Goal: Task Accomplishment & Management: Use online tool/utility

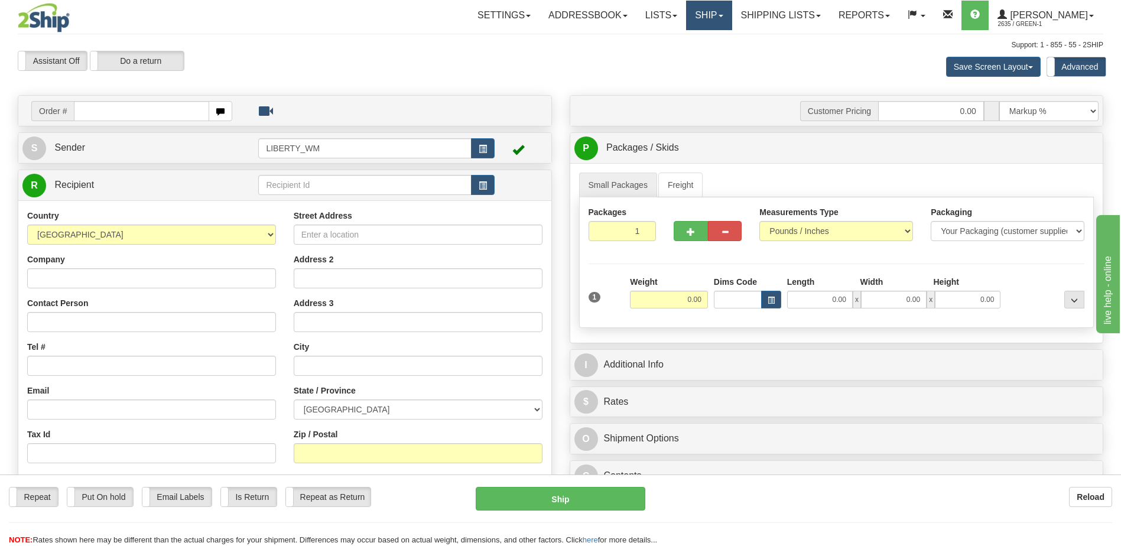
click at [717, 19] on link "Ship" at bounding box center [708, 16] width 45 height 30
click at [720, 53] on span "OnHold / Order Queue" at bounding box center [677, 56] width 83 height 9
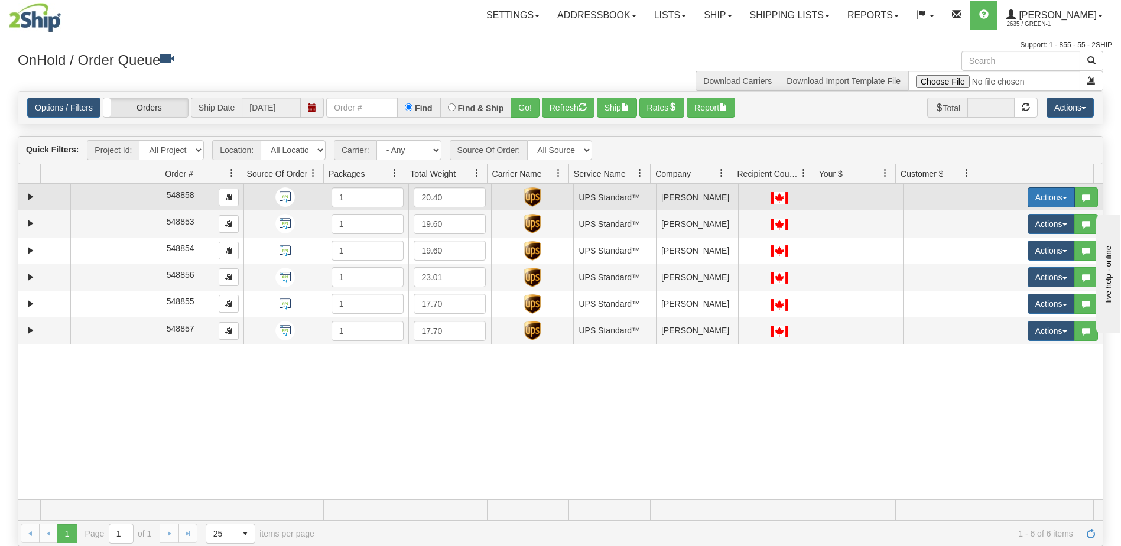
click at [1050, 197] on button "Actions" at bounding box center [1050, 197] width 47 height 20
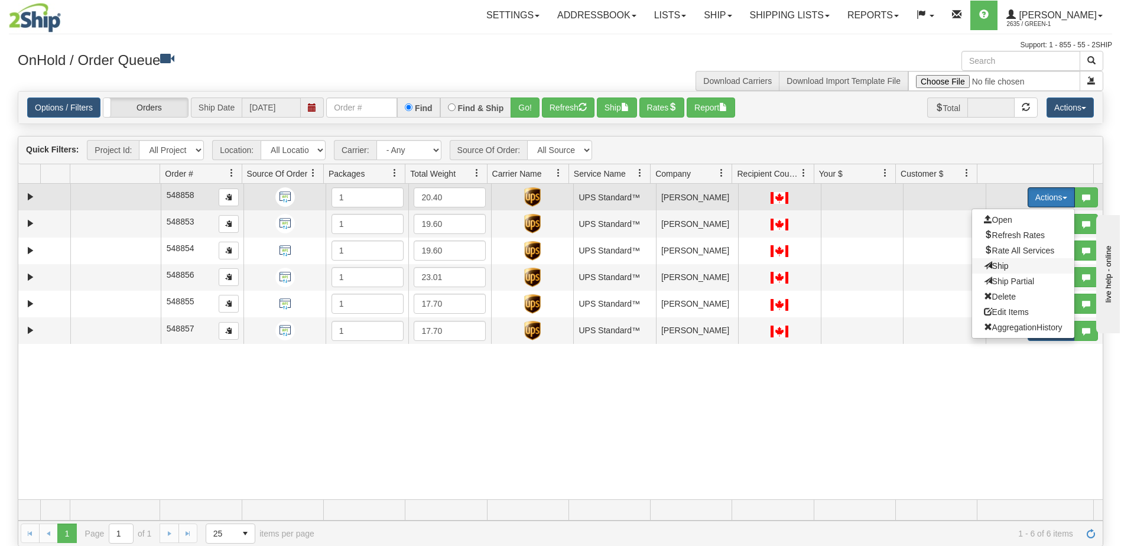
click at [995, 266] on span "Ship" at bounding box center [996, 265] width 25 height 9
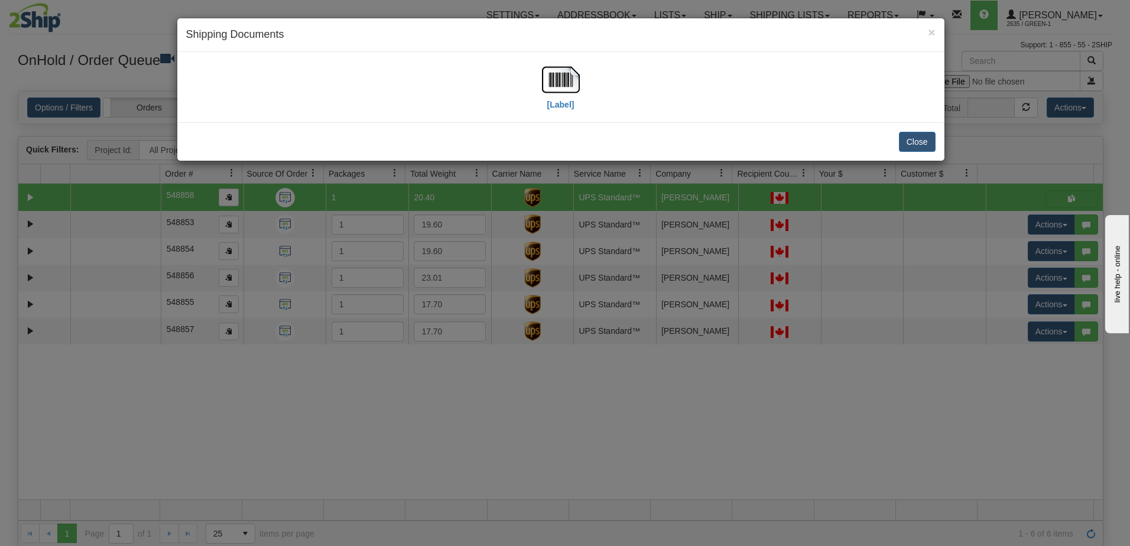
click at [567, 112] on div "[Label]" at bounding box center [561, 87] width 38 height 53
click at [566, 105] on label "[Label]" at bounding box center [560, 105] width 27 height 12
drag, startPoint x: 919, startPoint y: 144, endPoint x: 925, endPoint y: 145, distance: 6.2
click at [919, 144] on button "Close" at bounding box center [917, 142] width 37 height 20
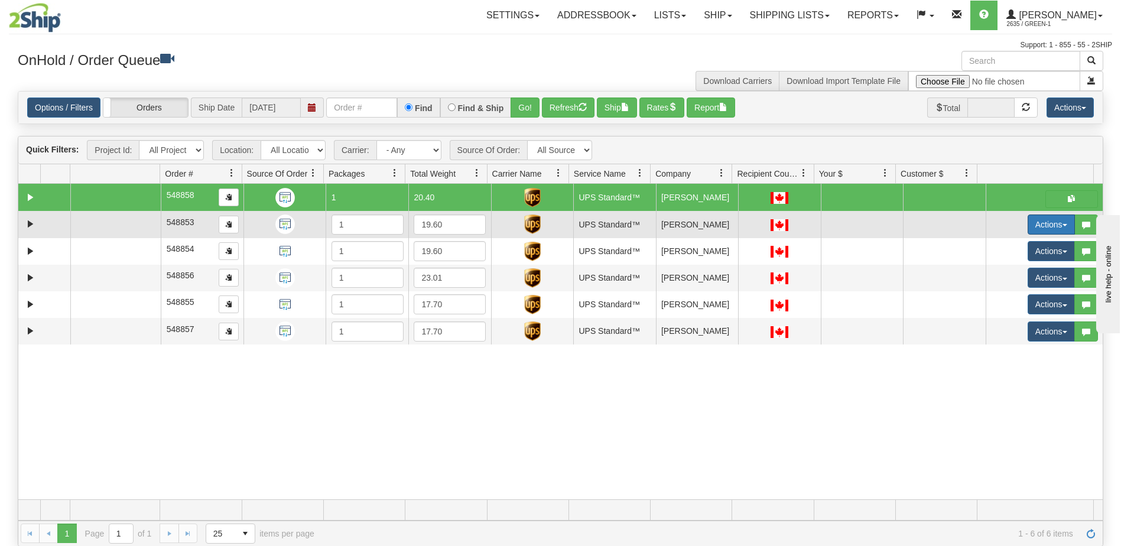
click at [1046, 228] on button "Actions" at bounding box center [1050, 224] width 47 height 20
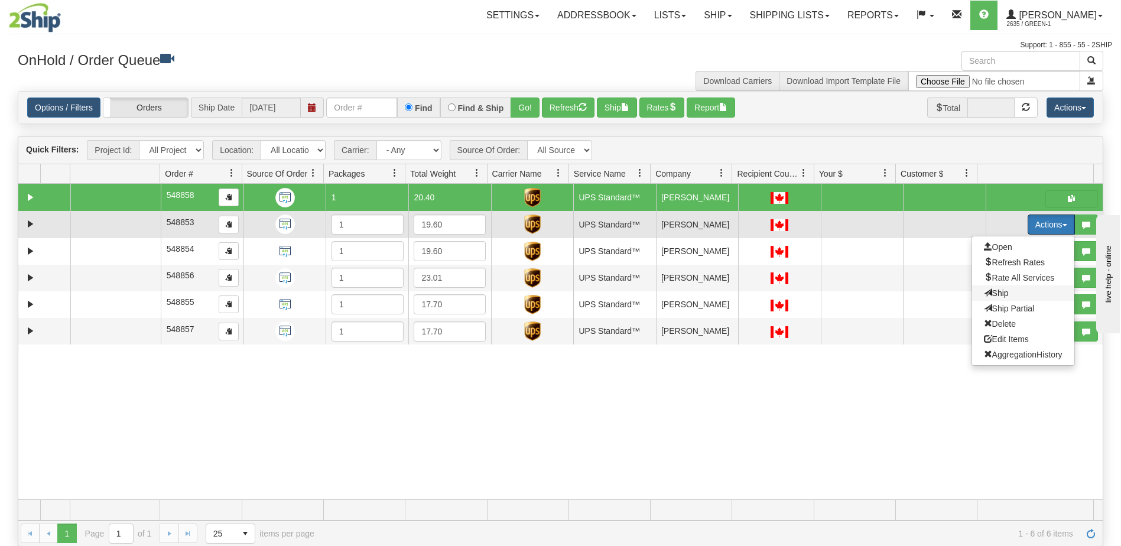
click at [994, 289] on span "Ship" at bounding box center [996, 292] width 25 height 9
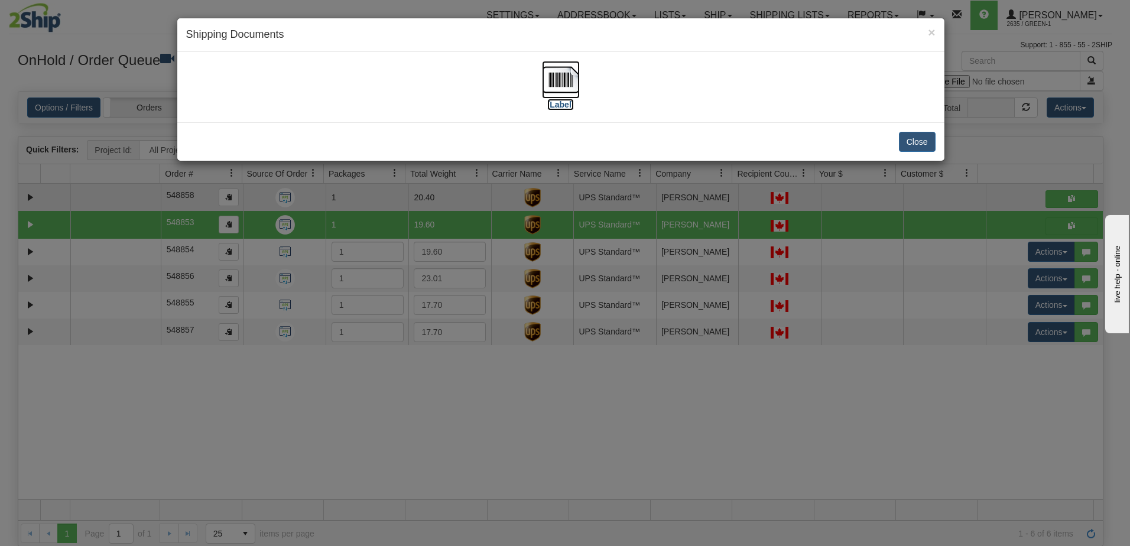
click at [563, 101] on label "[Label]" at bounding box center [560, 105] width 27 height 12
click at [925, 142] on button "Close" at bounding box center [917, 142] width 37 height 20
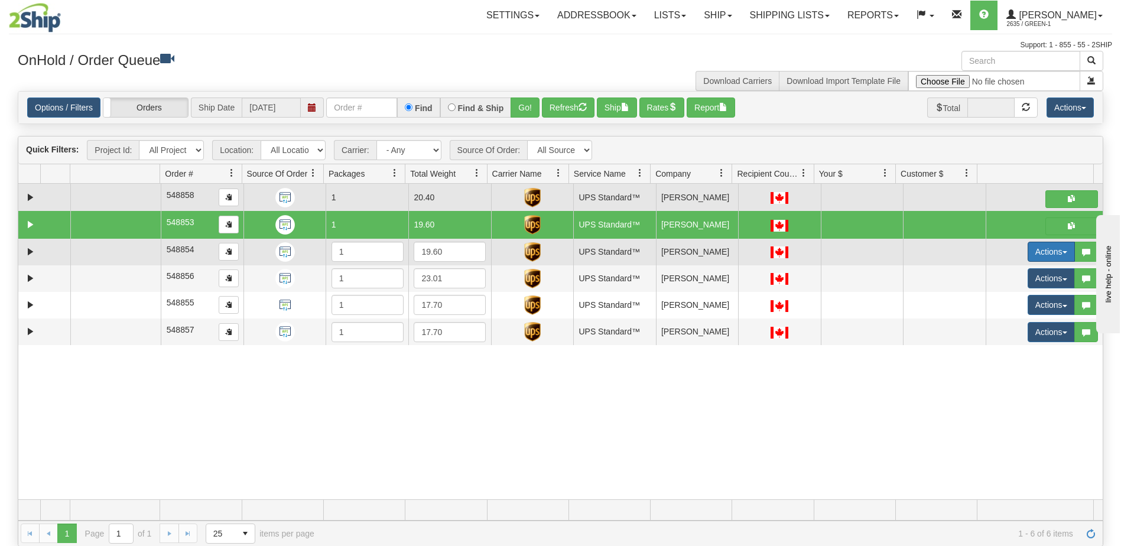
click at [1042, 256] on button "Actions" at bounding box center [1050, 252] width 47 height 20
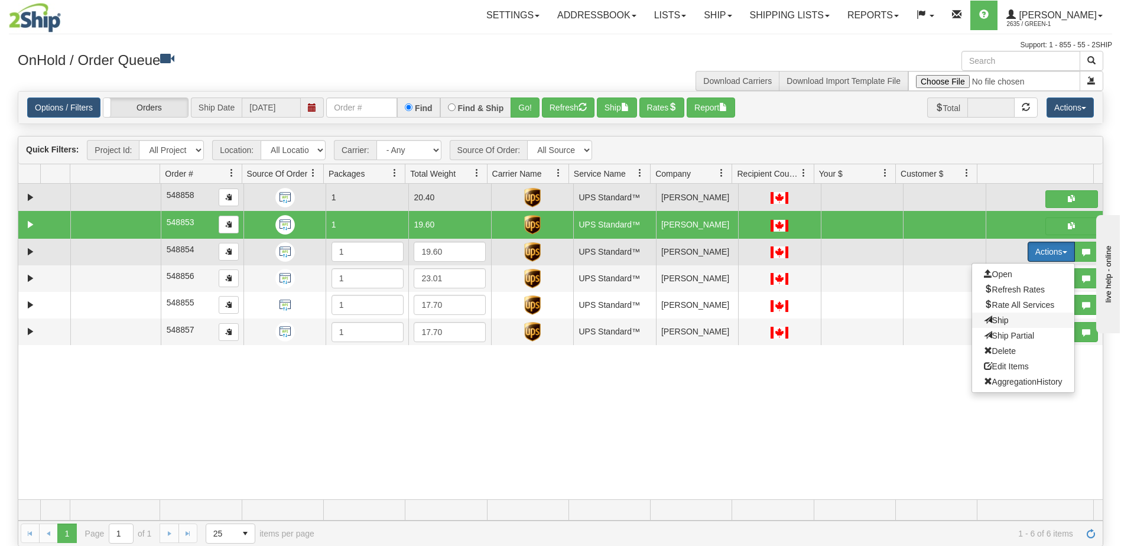
click at [987, 322] on span "Ship" at bounding box center [996, 319] width 25 height 9
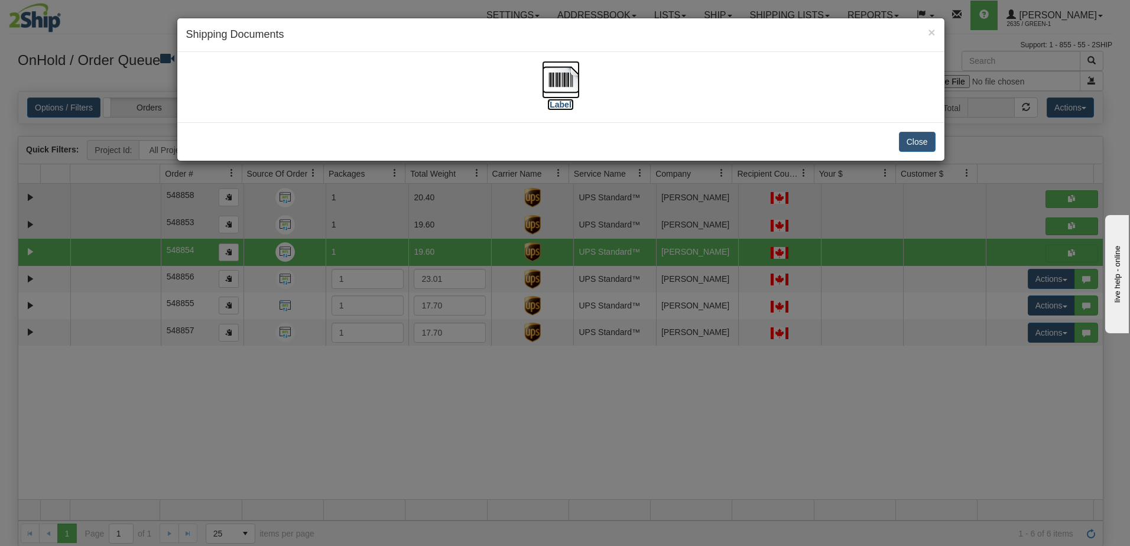
click at [562, 108] on label "[Label]" at bounding box center [560, 105] width 27 height 12
click at [562, 101] on label "[Label]" at bounding box center [560, 105] width 27 height 12
click at [909, 143] on button "Close" at bounding box center [917, 142] width 37 height 20
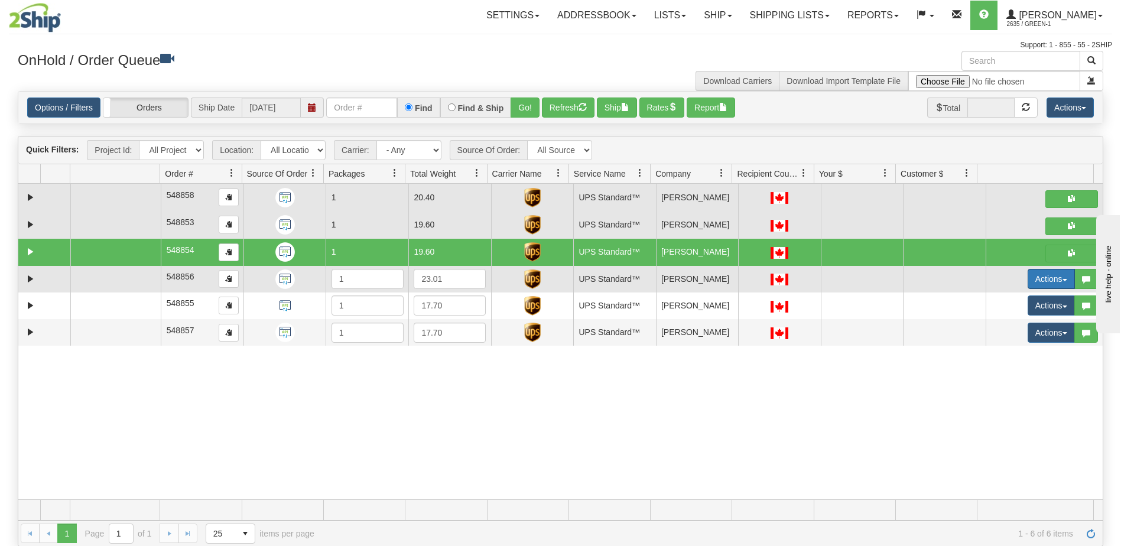
click at [1037, 282] on button "Actions" at bounding box center [1050, 279] width 47 height 20
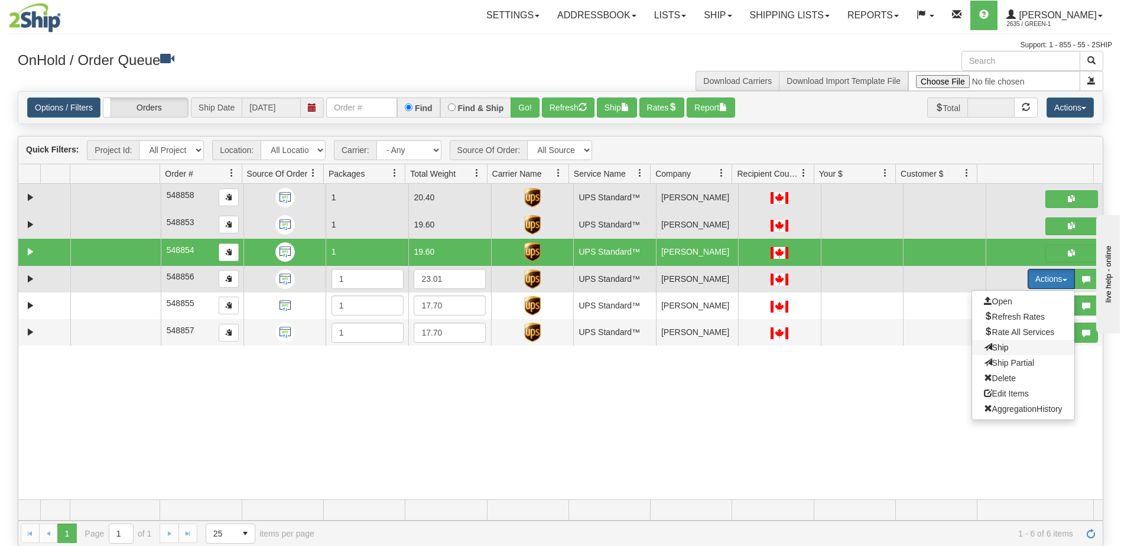
click at [990, 345] on span "Ship" at bounding box center [996, 347] width 25 height 9
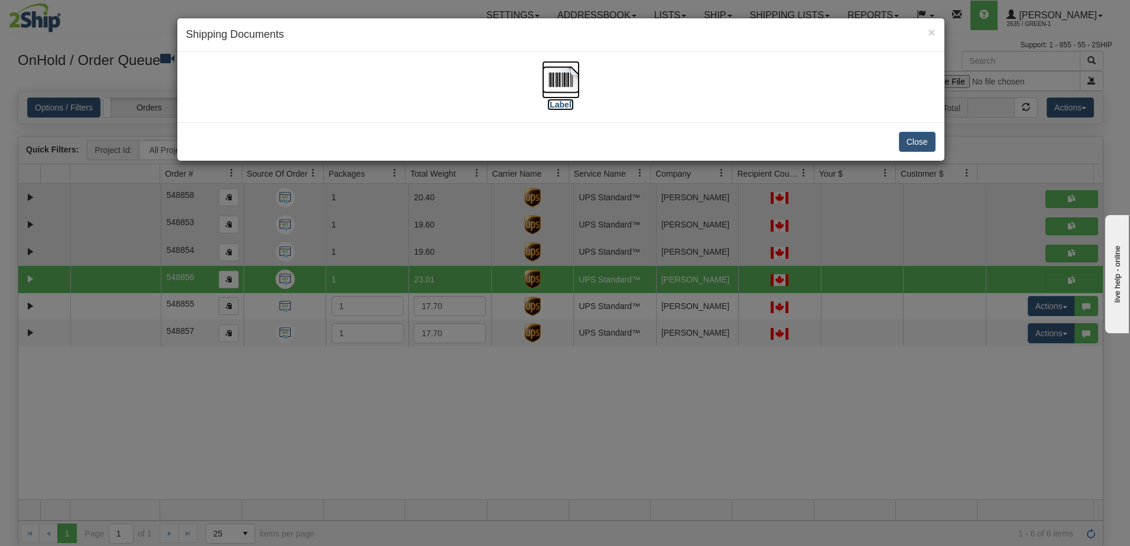
click at [564, 106] on label "[Label]" at bounding box center [560, 105] width 27 height 12
click at [841, 323] on div "× Shipping Documents [Label] Close" at bounding box center [565, 273] width 1130 height 546
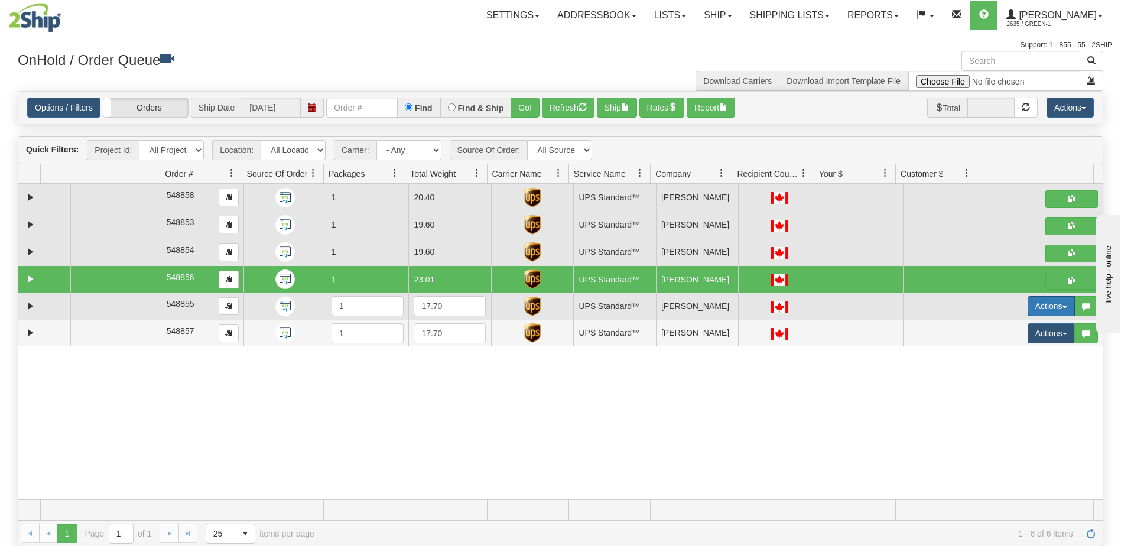
click at [1037, 310] on button "Actions" at bounding box center [1050, 306] width 47 height 20
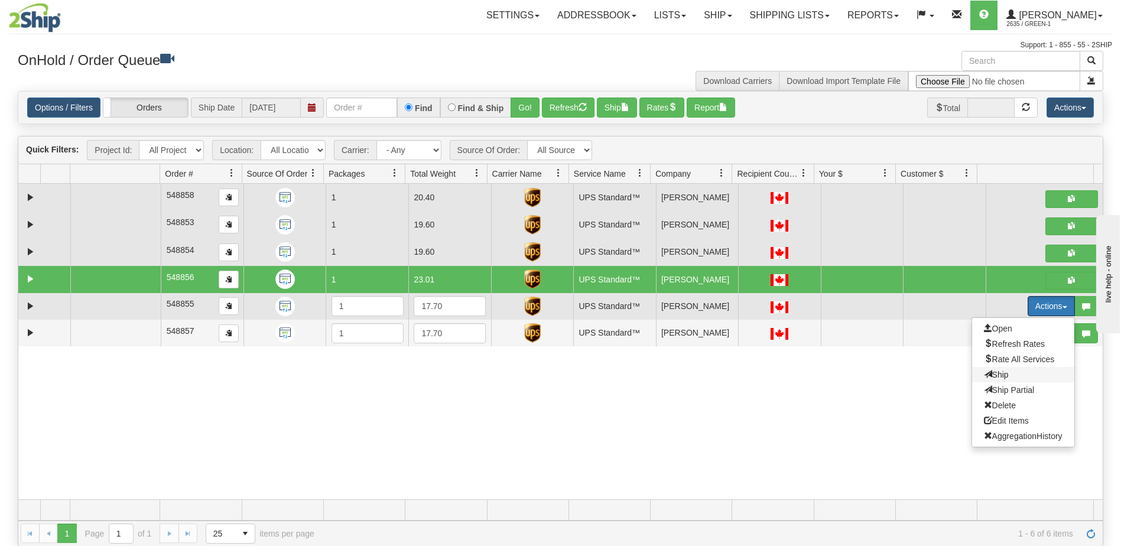
click at [997, 379] on span "Ship" at bounding box center [996, 374] width 25 height 9
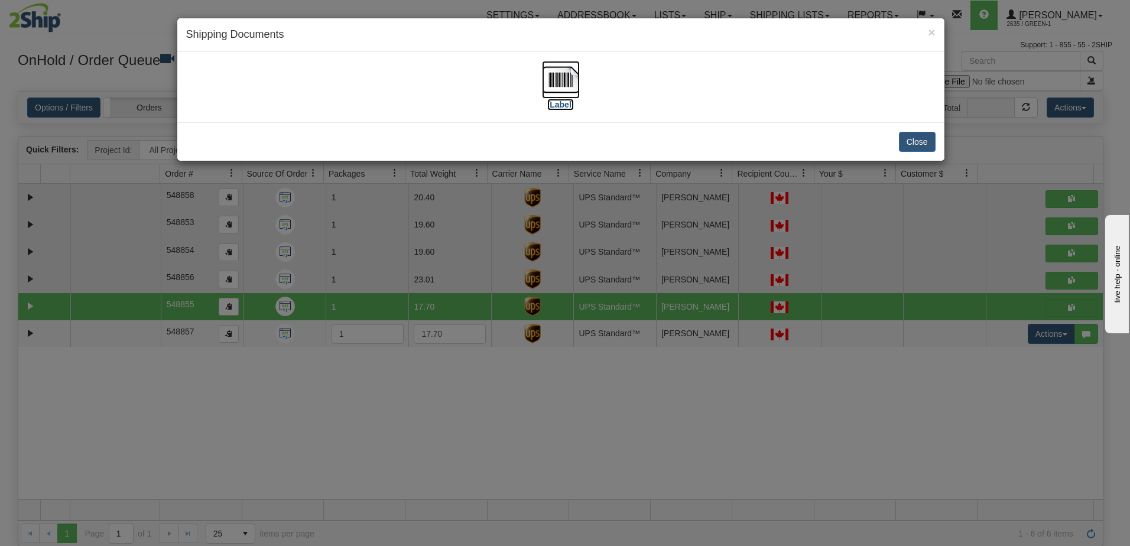
click at [553, 102] on label "[Label]" at bounding box center [560, 105] width 27 height 12
click at [818, 386] on div "× Shipping Documents [Label] Close" at bounding box center [565, 273] width 1130 height 546
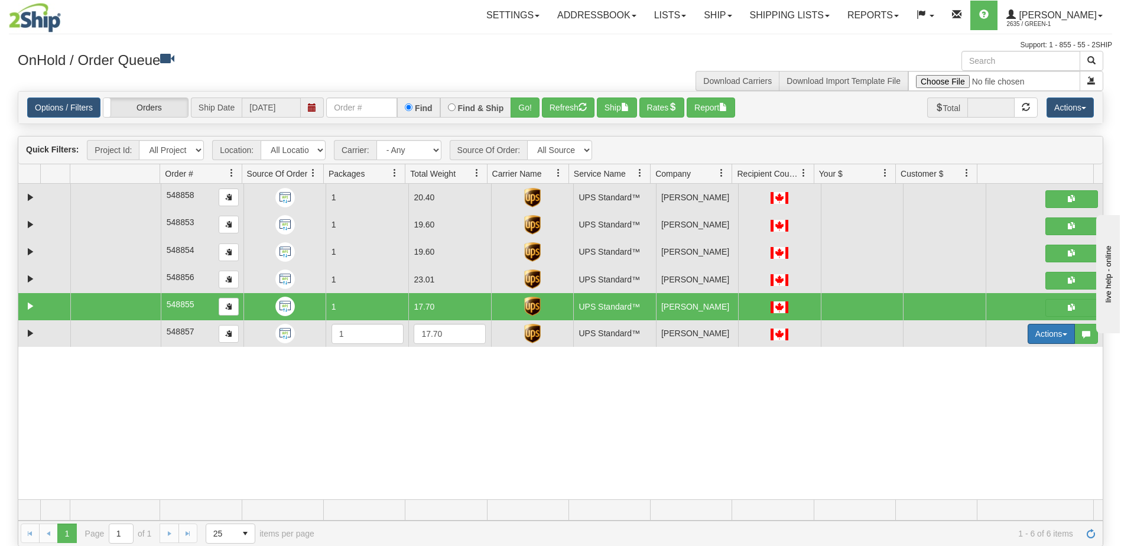
click at [1035, 335] on button "Actions" at bounding box center [1050, 334] width 47 height 20
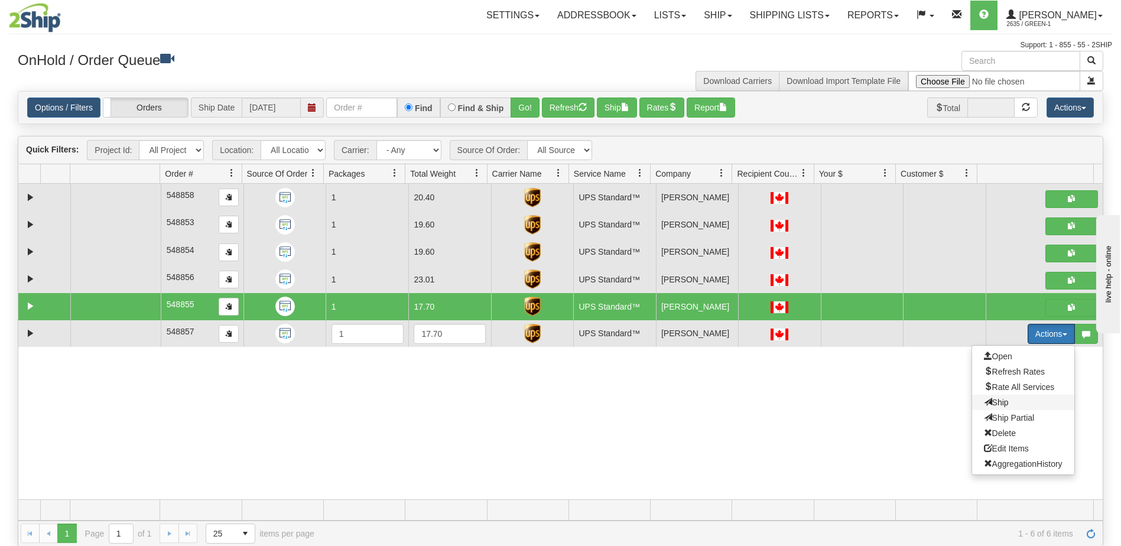
click at [991, 401] on span "Ship" at bounding box center [996, 402] width 25 height 9
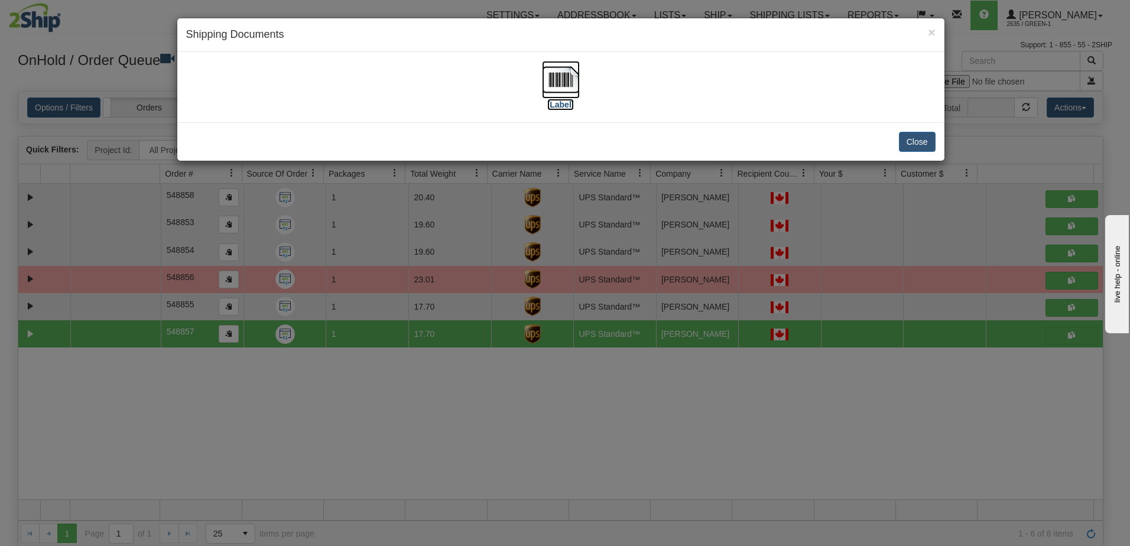
click at [564, 105] on label "[Label]" at bounding box center [560, 105] width 27 height 12
click at [869, 444] on div "× Shipping Documents [Label] Close" at bounding box center [565, 273] width 1130 height 546
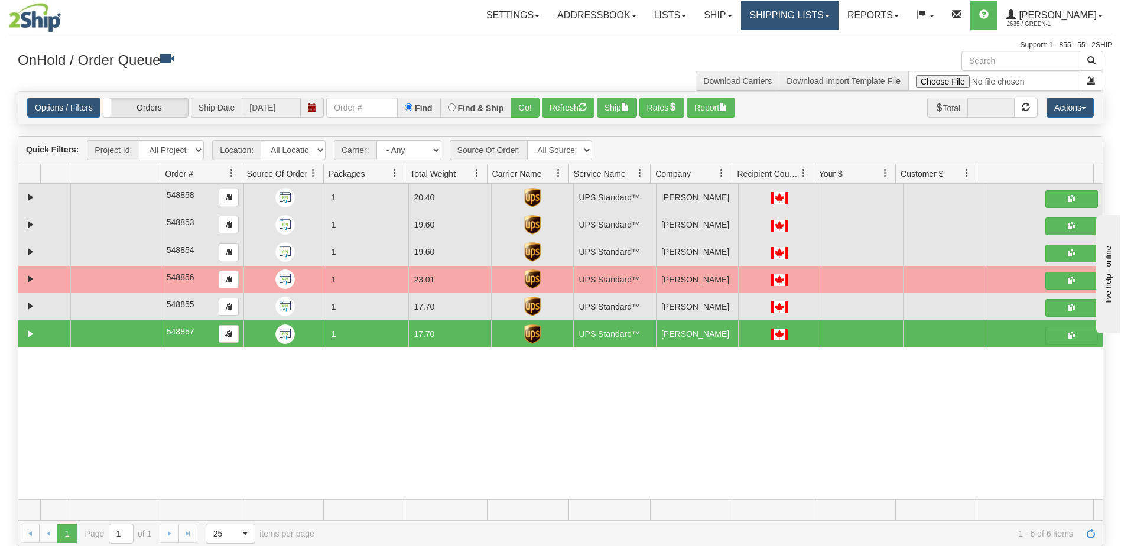
click at [829, 18] on link "Shipping lists" at bounding box center [789, 16] width 97 height 30
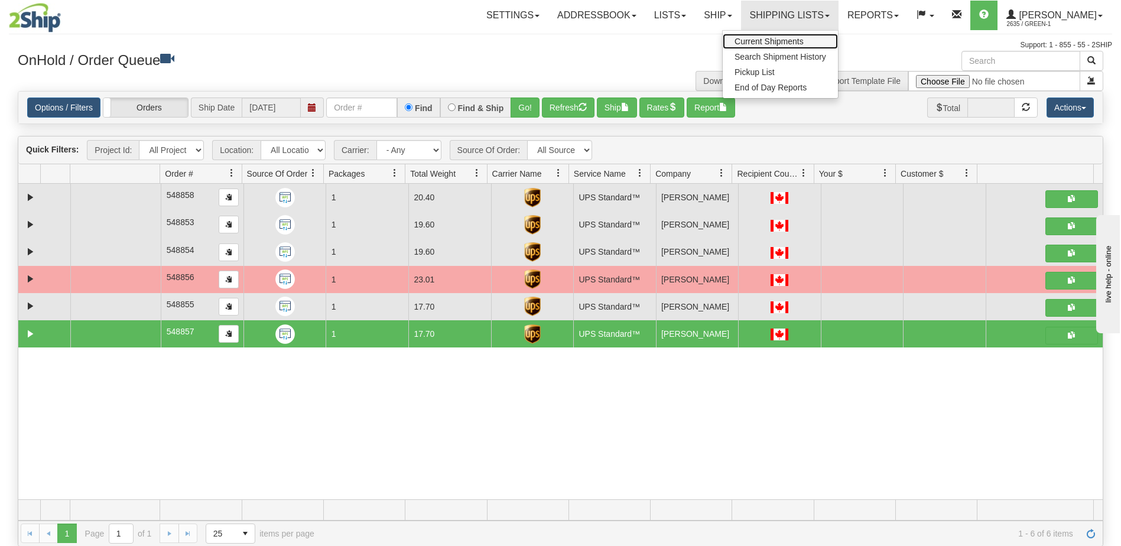
click at [801, 43] on span "Current Shipments" at bounding box center [768, 41] width 69 height 9
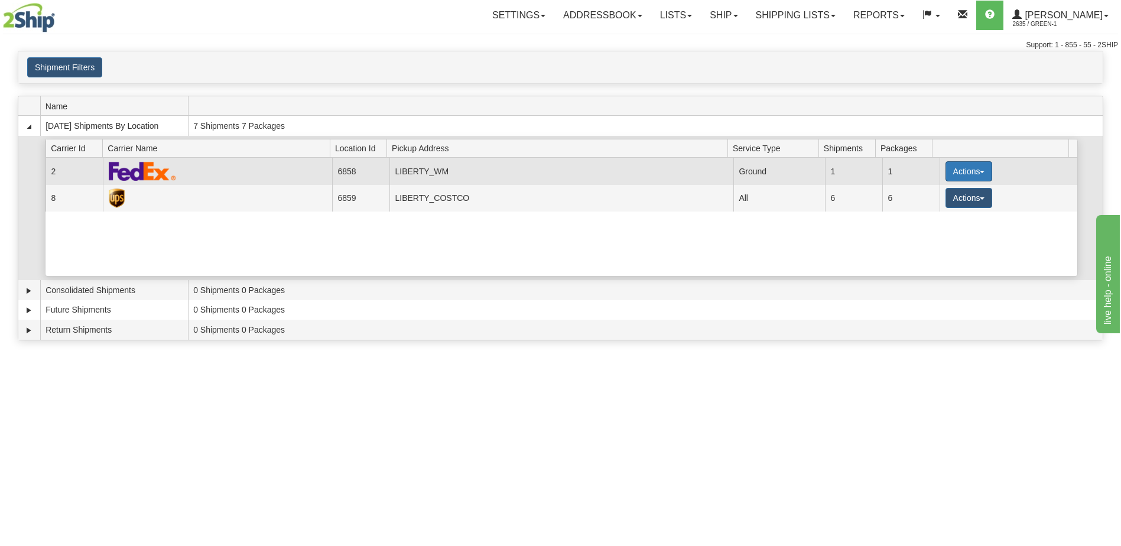
click at [955, 173] on button "Actions" at bounding box center [968, 171] width 47 height 20
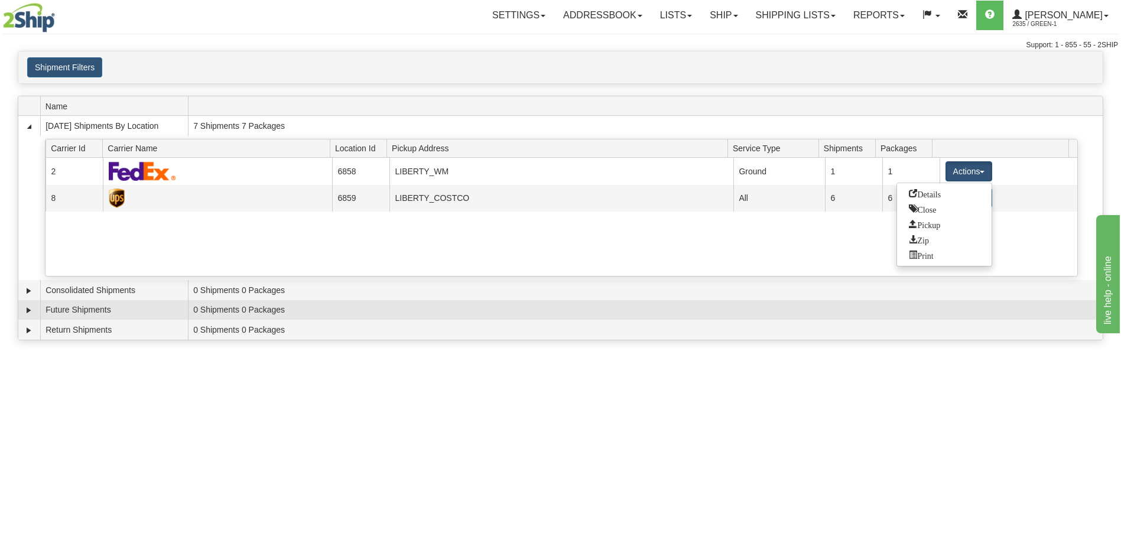
click at [571, 302] on td "0 Shipments 0 Packages" at bounding box center [645, 310] width 915 height 20
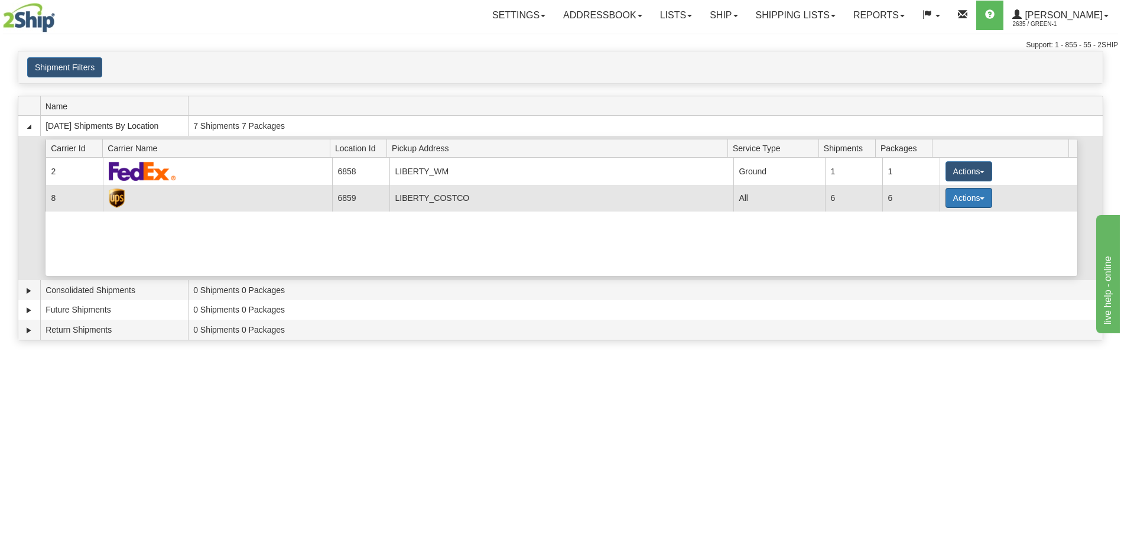
click at [964, 200] on button "Actions" at bounding box center [968, 198] width 47 height 20
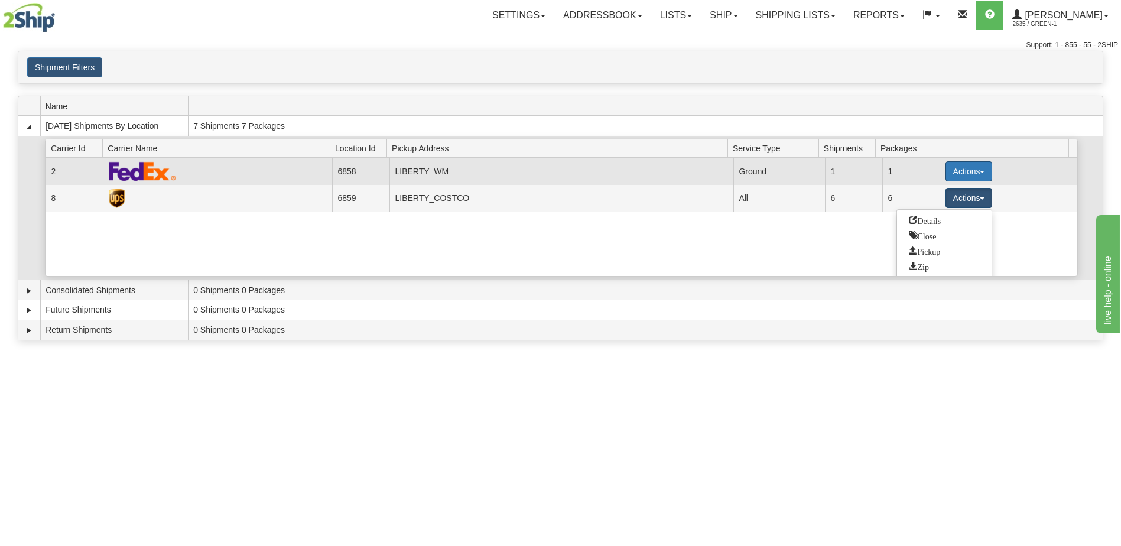
click at [968, 172] on button "Actions" at bounding box center [968, 171] width 47 height 20
click at [925, 259] on link "Print" at bounding box center [944, 255] width 95 height 15
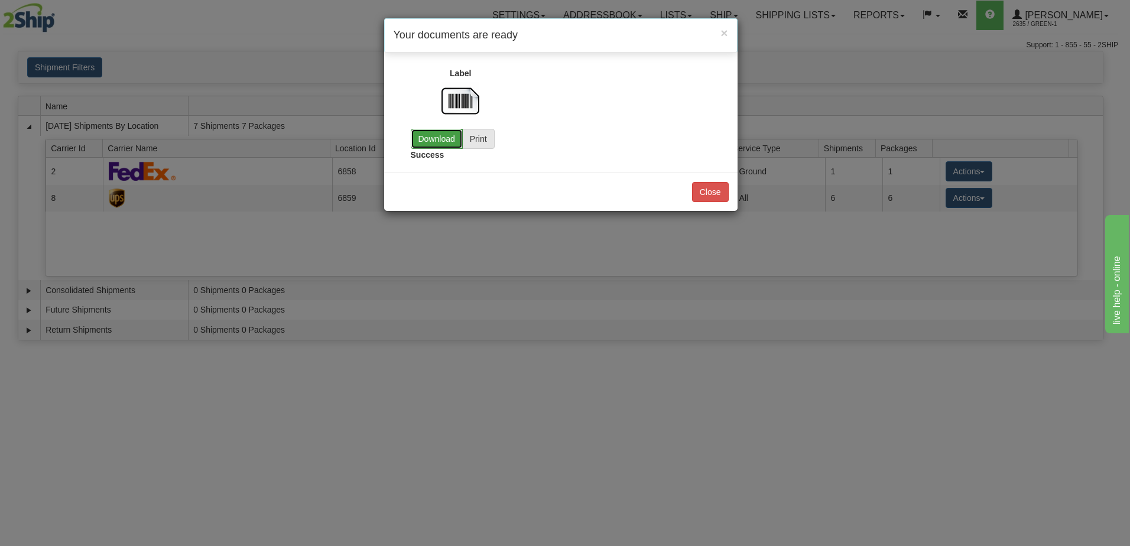
click at [442, 138] on link "Download" at bounding box center [437, 139] width 52 height 20
click at [726, 191] on button "Close" at bounding box center [710, 192] width 37 height 20
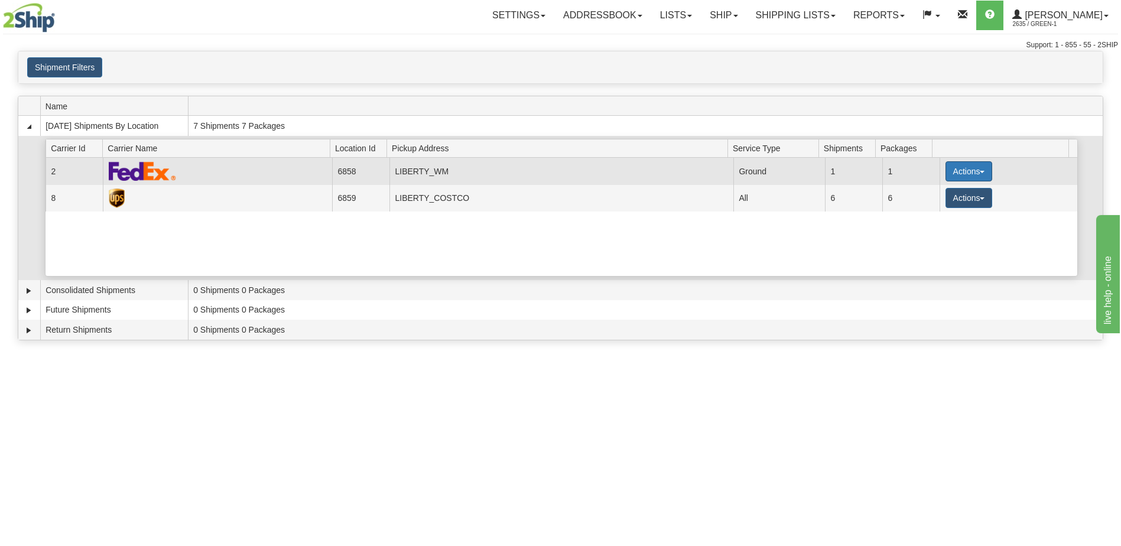
click at [964, 173] on button "Actions" at bounding box center [968, 171] width 47 height 20
click at [945, 227] on link "Pickup" at bounding box center [944, 224] width 95 height 15
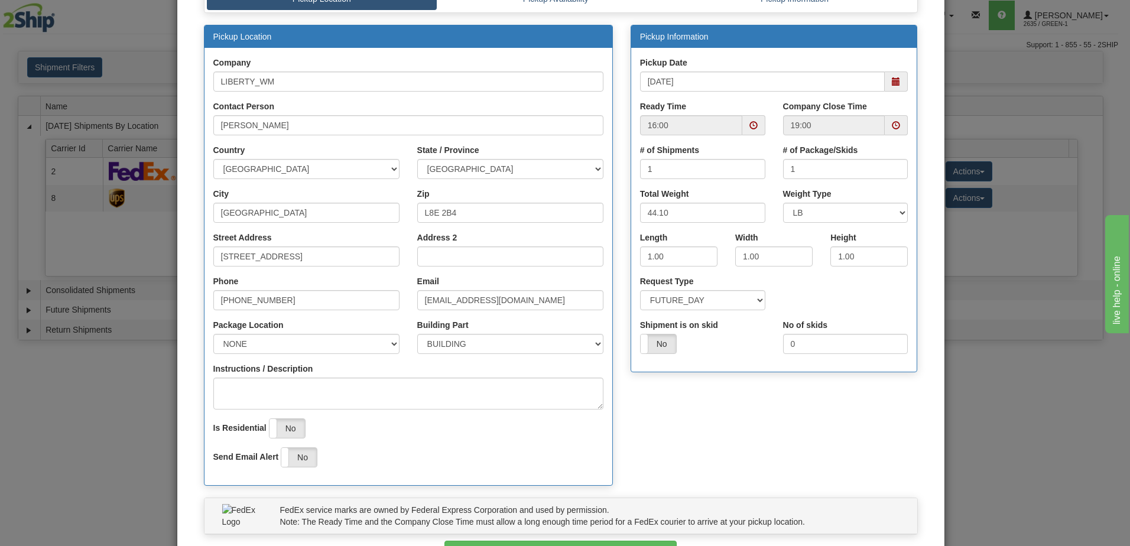
scroll to position [1, 0]
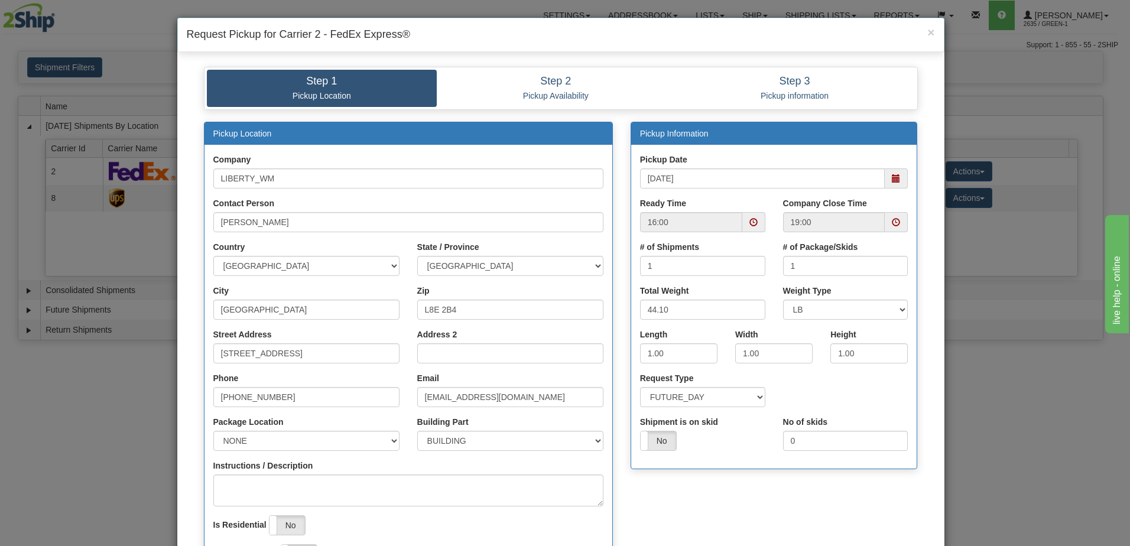
click at [753, 224] on span at bounding box center [753, 222] width 8 height 8
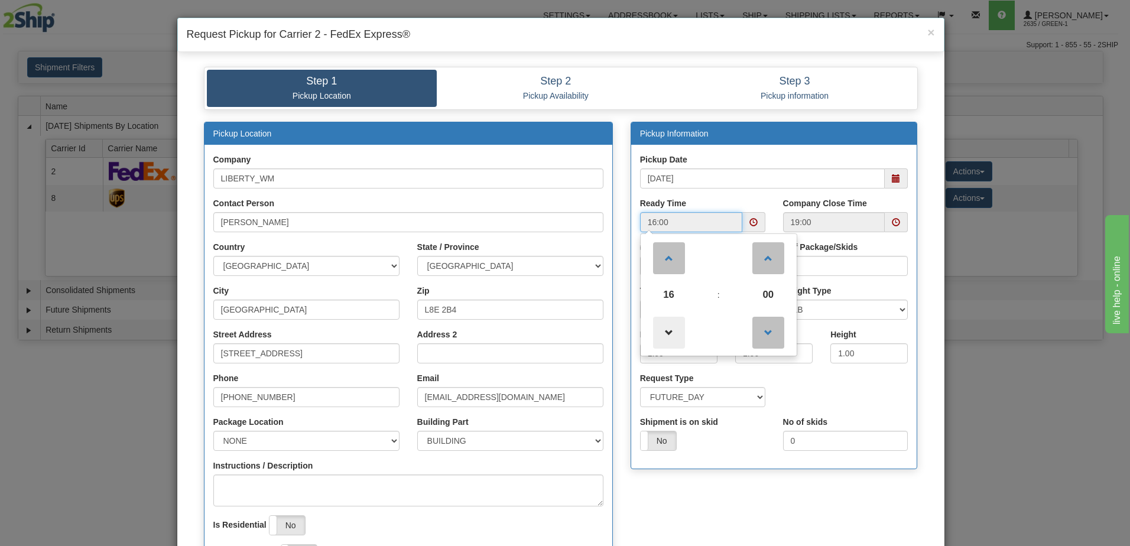
drag, startPoint x: 669, startPoint y: 321, endPoint x: 665, endPoint y: 328, distance: 8.2
click at [669, 321] on span at bounding box center [669, 333] width 32 height 32
click at [662, 333] on span at bounding box center [669, 333] width 32 height 32
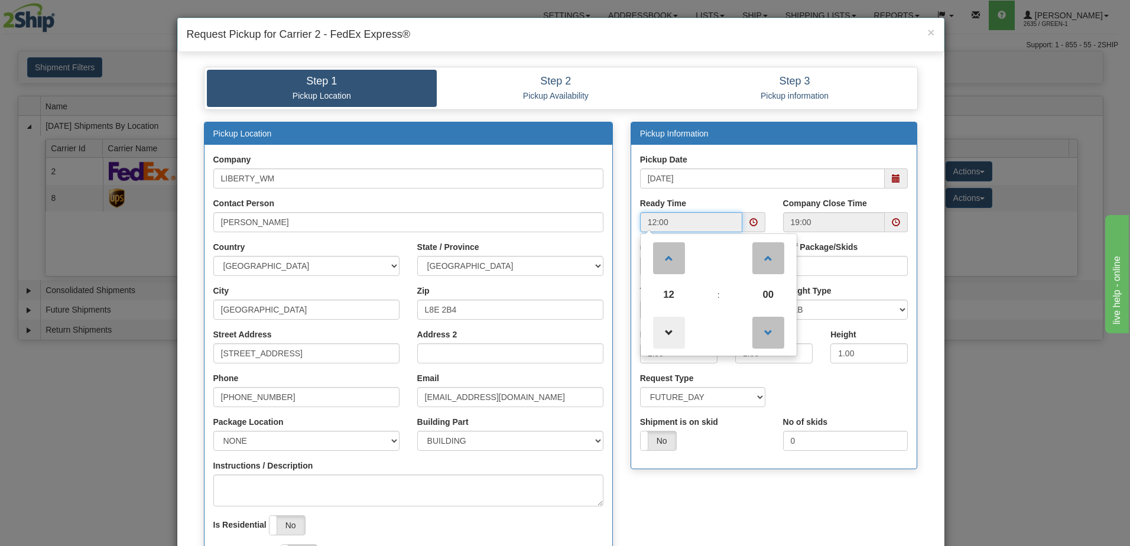
click at [662, 333] on span at bounding box center [669, 333] width 32 height 32
type input "10:00"
click at [833, 182] on input "[DATE]" at bounding box center [762, 178] width 245 height 20
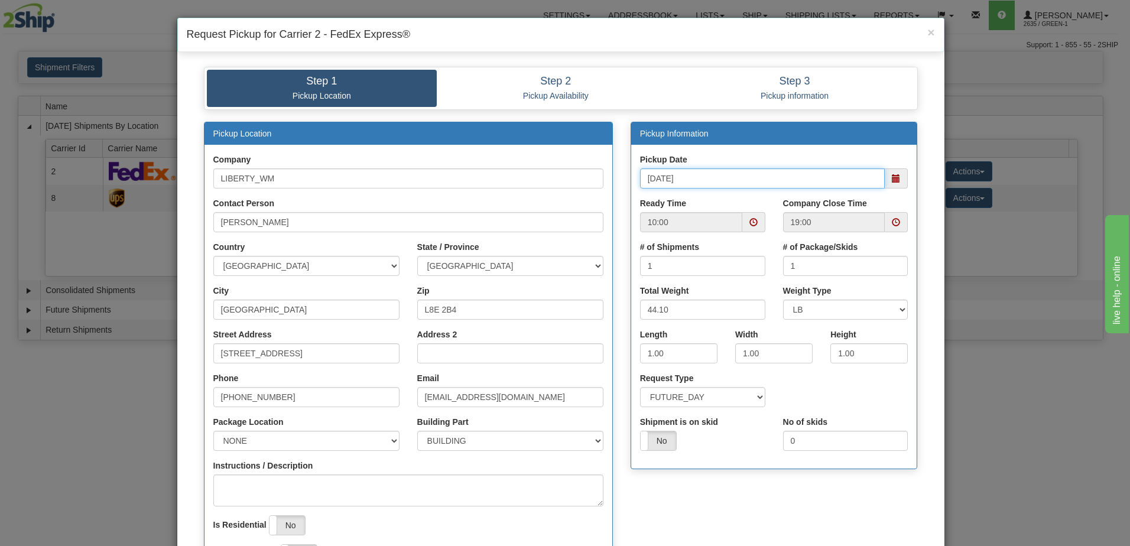
click at [892, 223] on span at bounding box center [896, 222] width 8 height 8
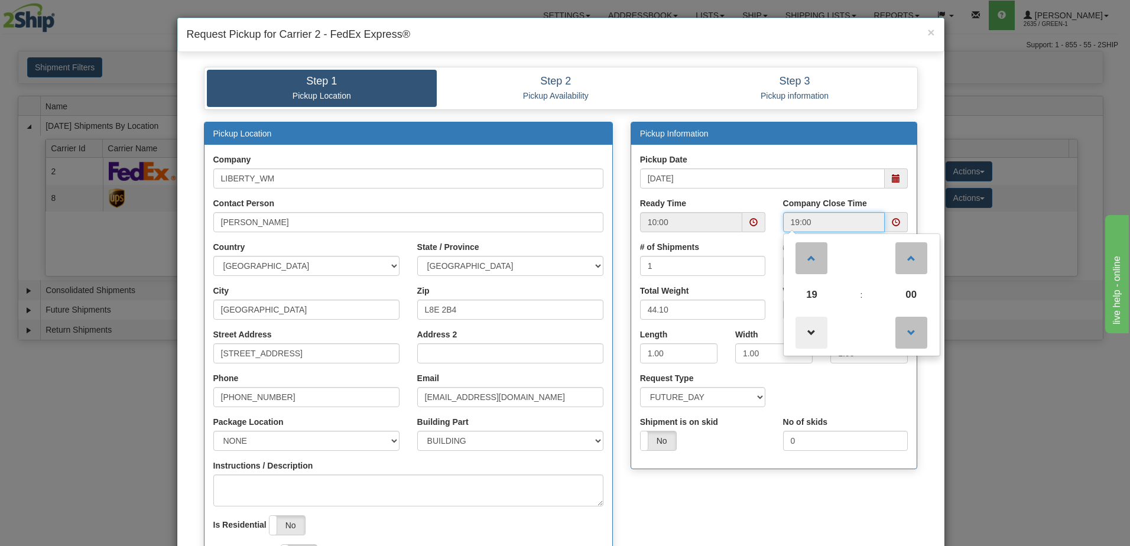
drag, startPoint x: 805, startPoint y: 343, endPoint x: 814, endPoint y: 337, distance: 11.0
click at [805, 343] on span at bounding box center [811, 333] width 32 height 32
click at [806, 264] on span at bounding box center [811, 258] width 32 height 32
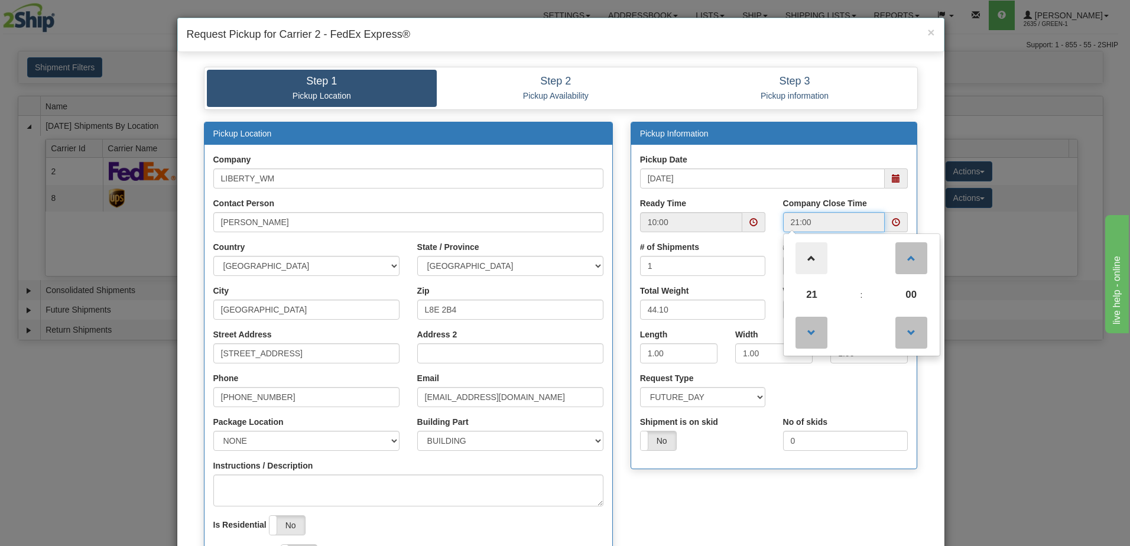
click at [806, 264] on span at bounding box center [811, 258] width 32 height 32
click at [815, 323] on span at bounding box center [811, 333] width 32 height 32
click at [814, 326] on span at bounding box center [811, 333] width 32 height 32
click at [812, 331] on span at bounding box center [811, 333] width 32 height 32
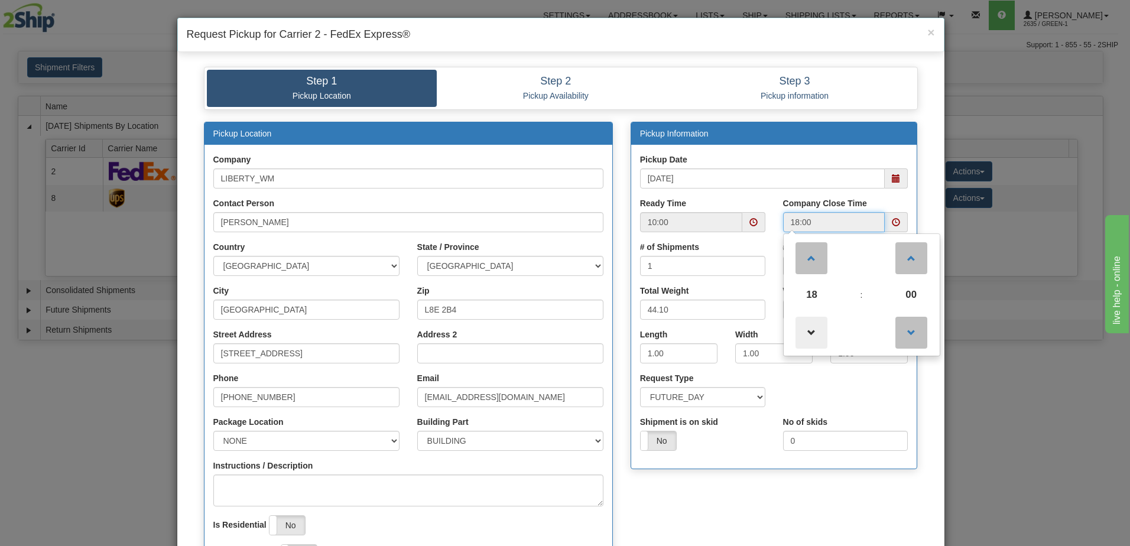
click at [812, 331] on span at bounding box center [811, 333] width 32 height 32
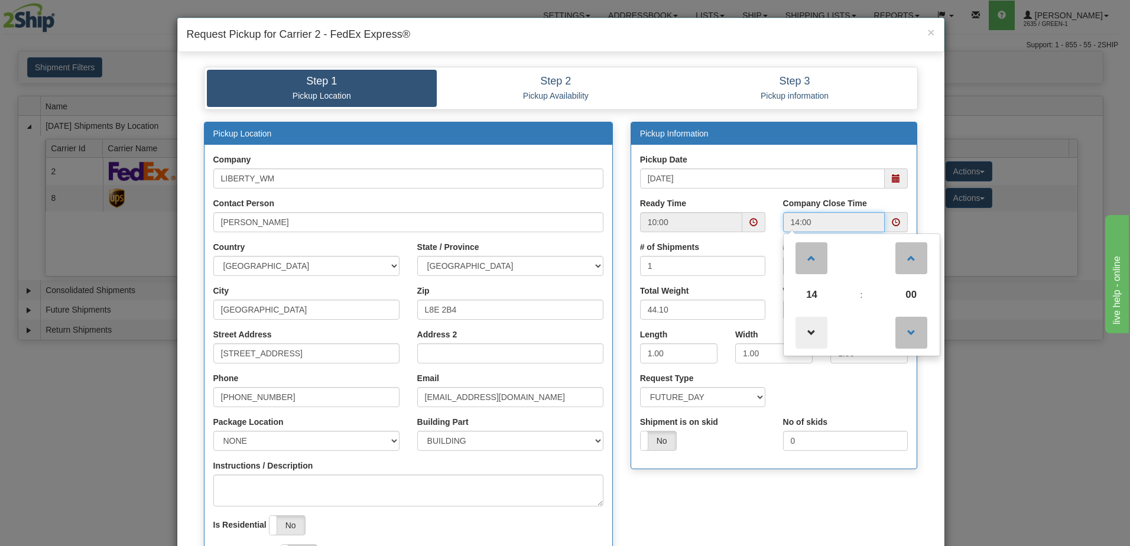
type input "13:00"
click at [828, 403] on div "Request Type SAME_DAY FUTURE_DAY" at bounding box center [774, 394] width 286 height 44
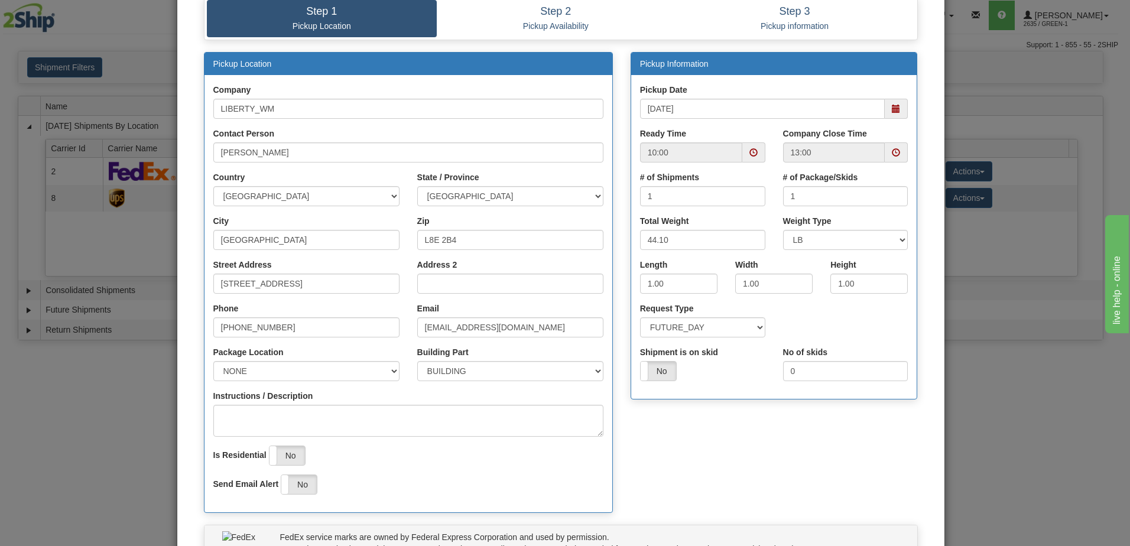
scroll to position [178, 0]
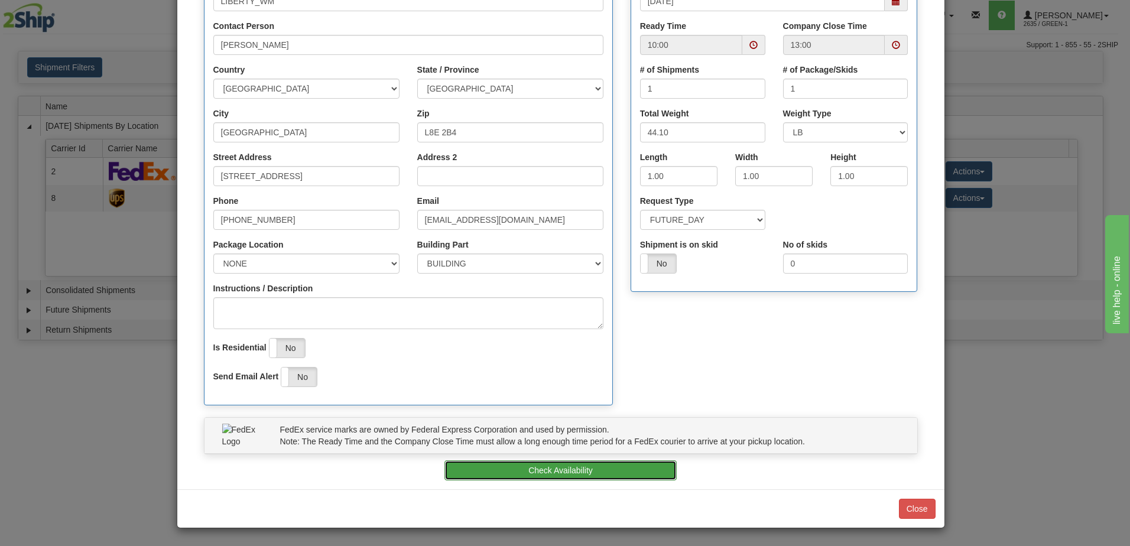
click at [585, 470] on button "Check Availability" at bounding box center [560, 470] width 232 height 20
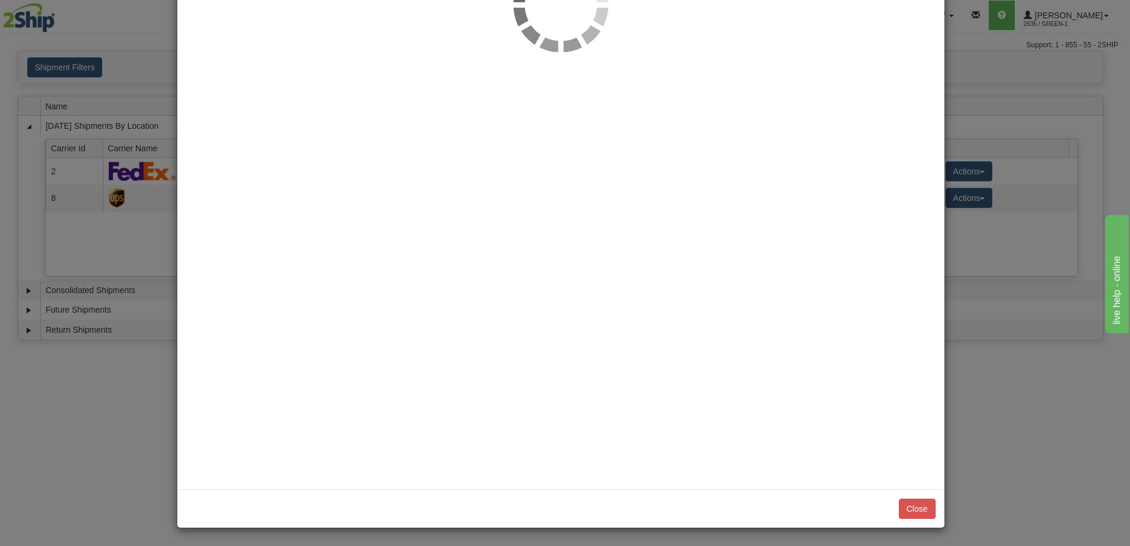
scroll to position [0, 0]
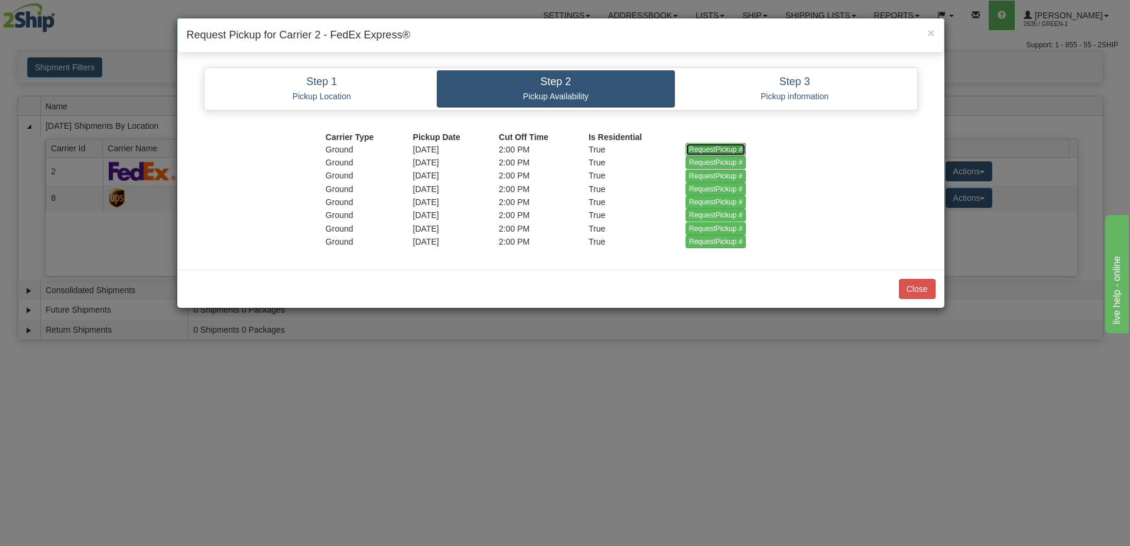
click at [726, 151] on input "RequestPickup #" at bounding box center [715, 149] width 61 height 13
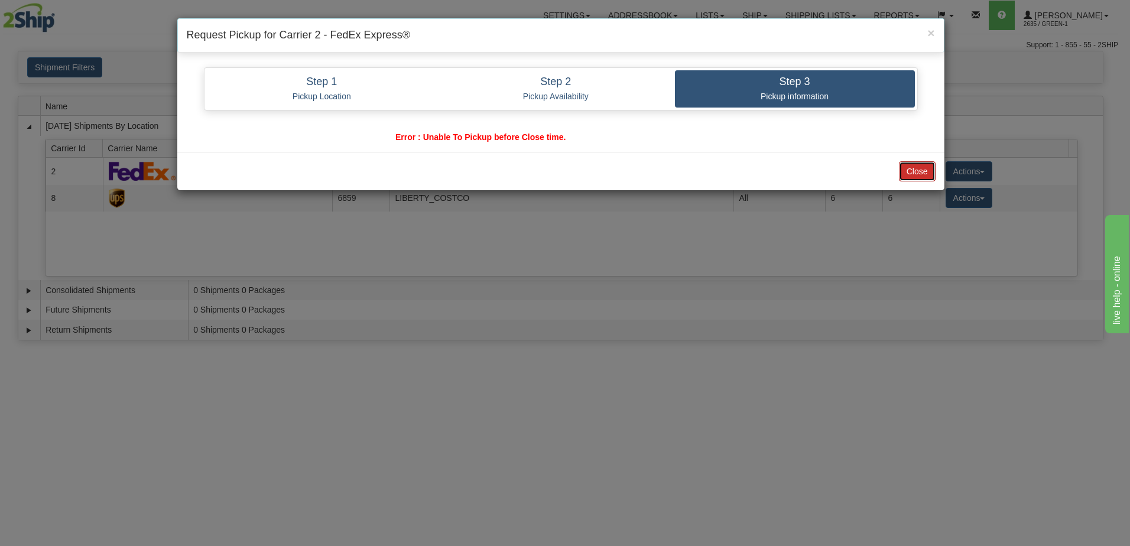
click at [921, 170] on button "Close" at bounding box center [917, 171] width 37 height 20
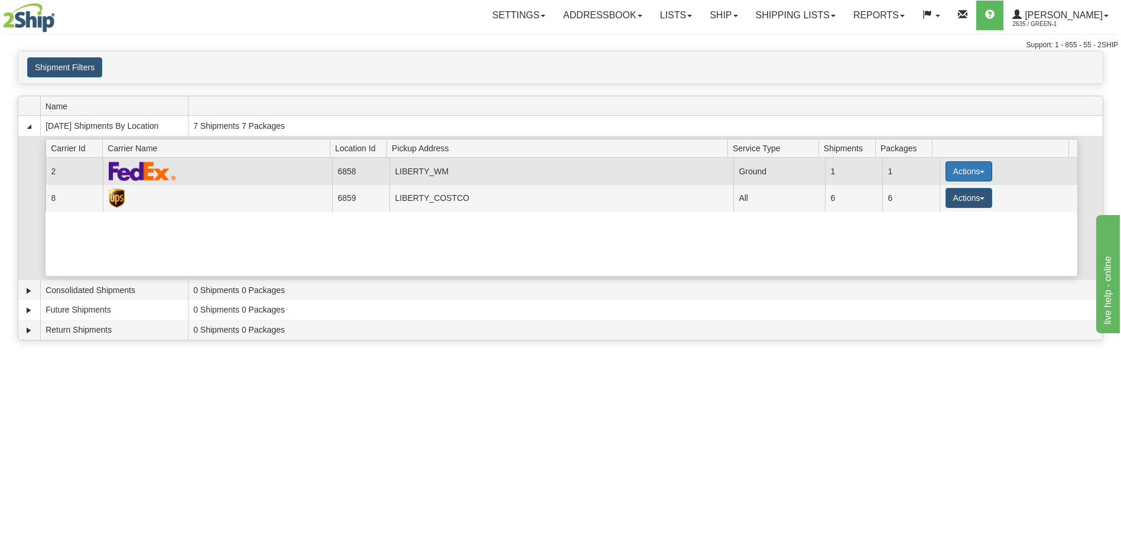
click at [968, 172] on button "Actions" at bounding box center [968, 171] width 47 height 20
click at [936, 223] on span "Pickup" at bounding box center [924, 224] width 31 height 8
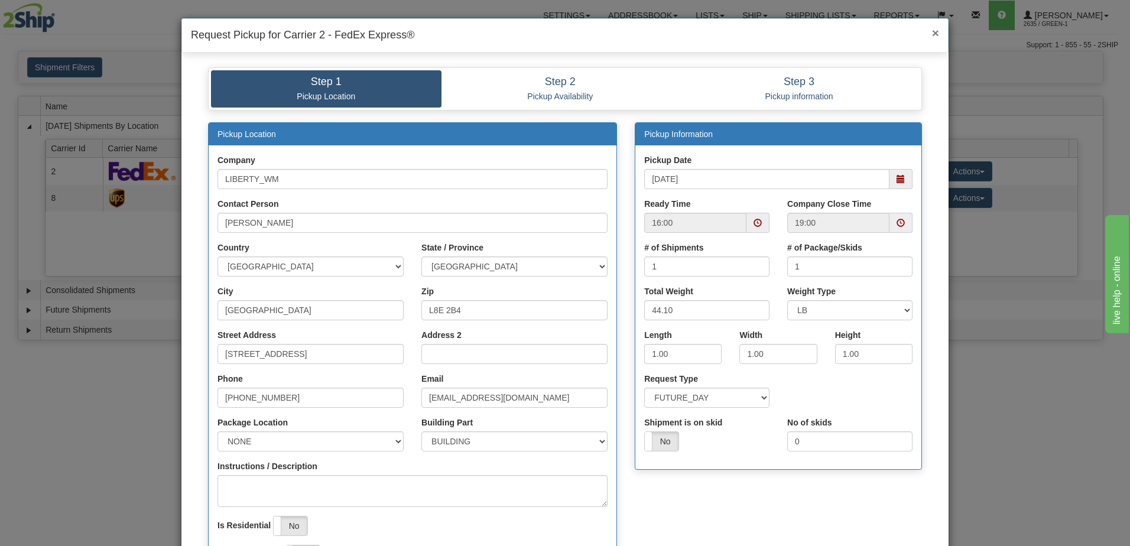
click at [932, 33] on span "×" at bounding box center [935, 33] width 7 height 14
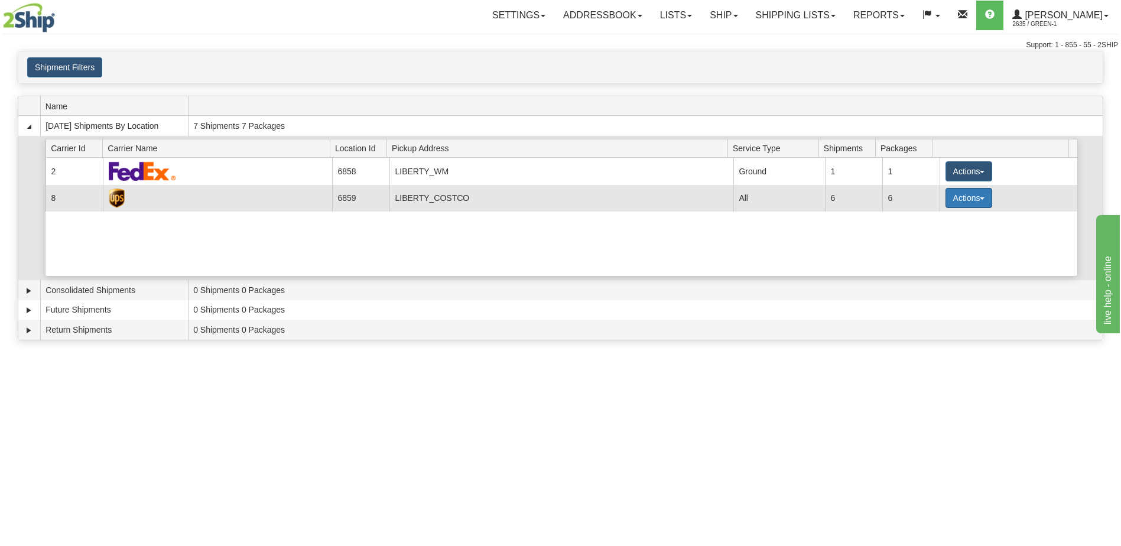
click at [978, 203] on button "Actions" at bounding box center [968, 198] width 47 height 20
click at [930, 253] on span "Pickup" at bounding box center [924, 250] width 31 height 8
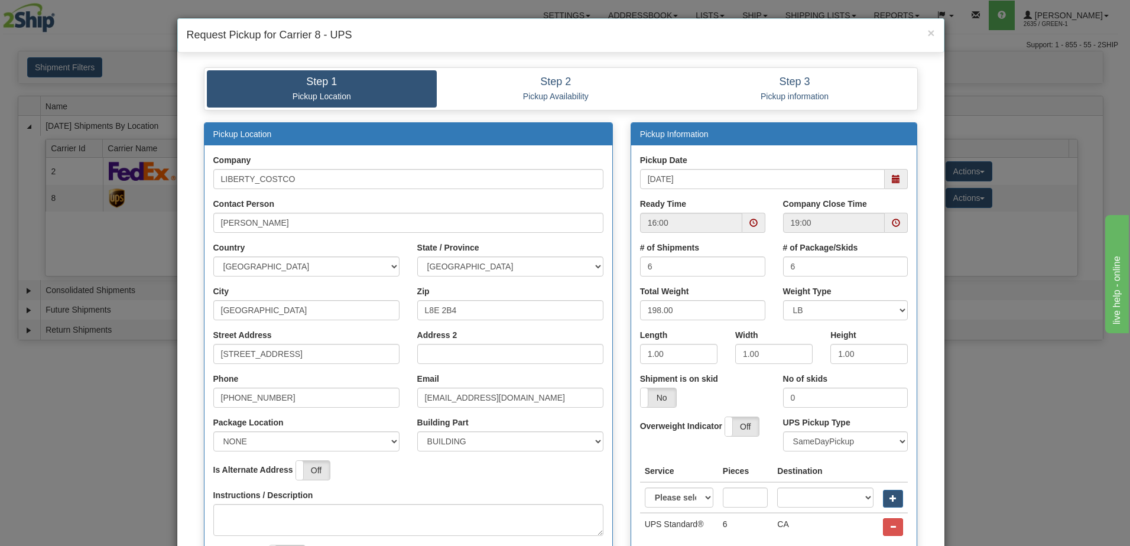
scroll to position [118, 0]
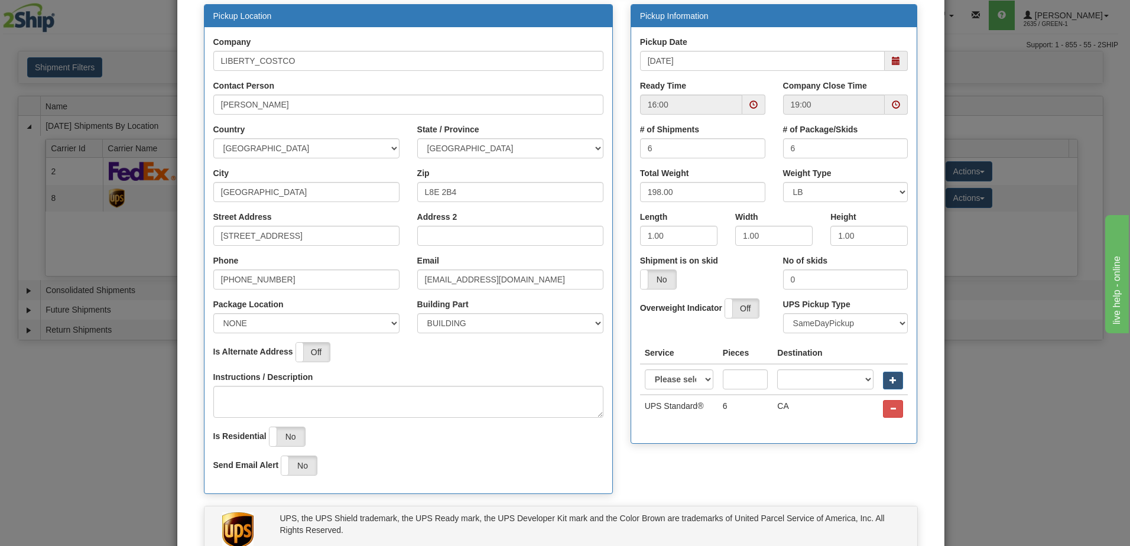
click at [749, 105] on span at bounding box center [753, 104] width 8 height 8
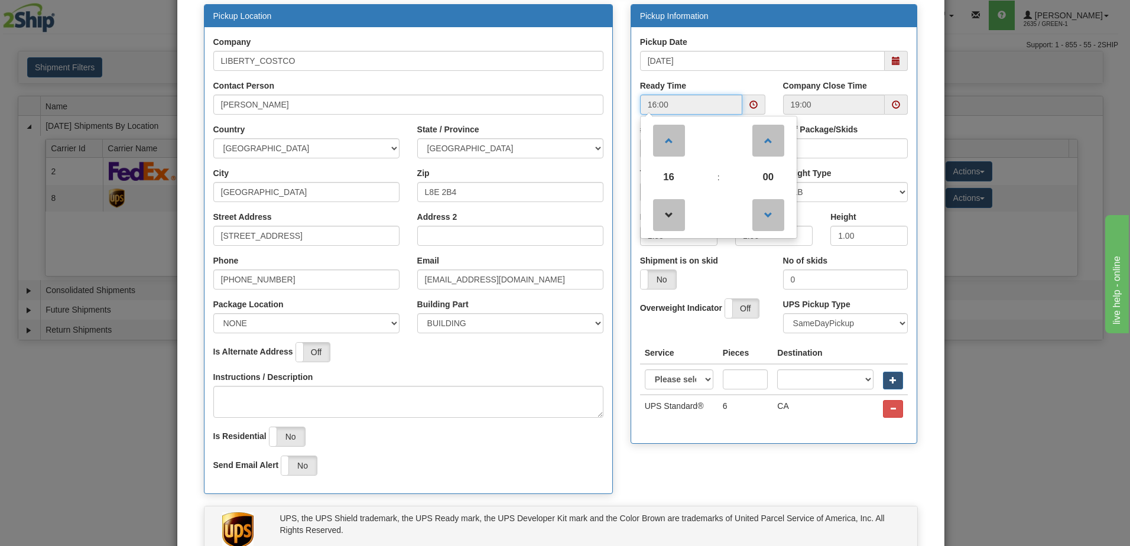
click at [667, 233] on link at bounding box center [668, 214] width 35 height 43
click at [665, 217] on span at bounding box center [669, 215] width 32 height 32
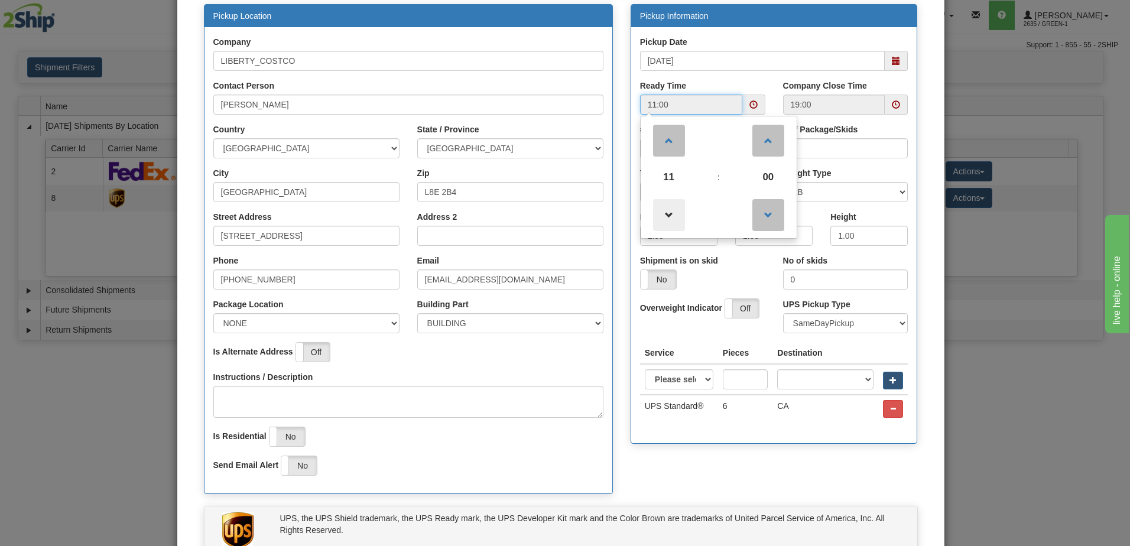
click at [665, 217] on span at bounding box center [669, 215] width 32 height 32
type input "10:00"
click at [892, 104] on span at bounding box center [896, 104] width 8 height 8
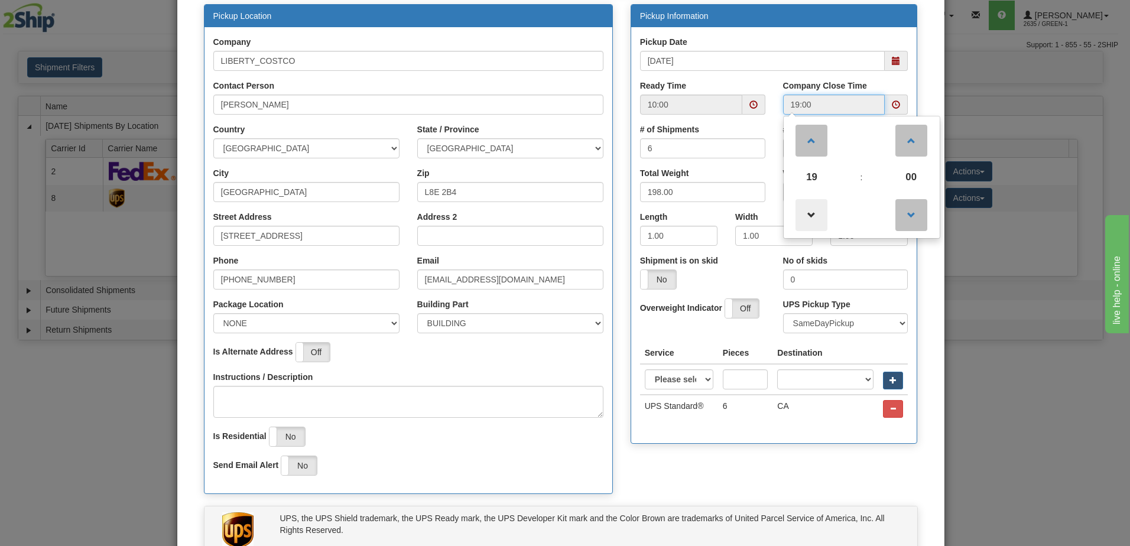
click at [799, 203] on span at bounding box center [811, 215] width 32 height 32
click at [802, 211] on span at bounding box center [811, 215] width 32 height 32
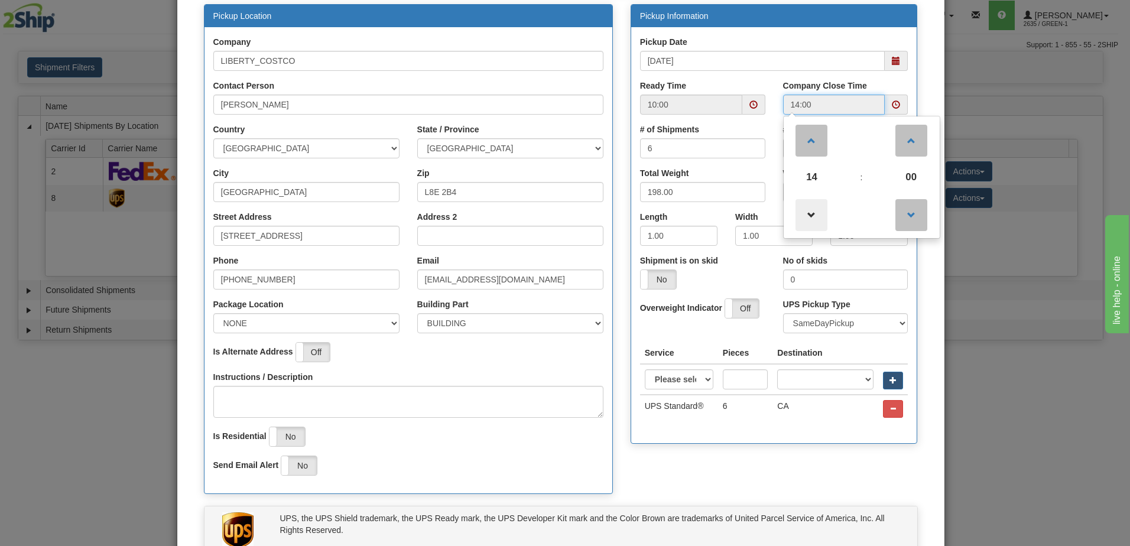
click at [802, 211] on span at bounding box center [811, 215] width 32 height 32
type input "13:00"
click at [736, 456] on div "Pickup Location Company LIBERTY_COSTCO Contact Person Tim Lomax Country AFGHANI…" at bounding box center [560, 255] width 731 height 502
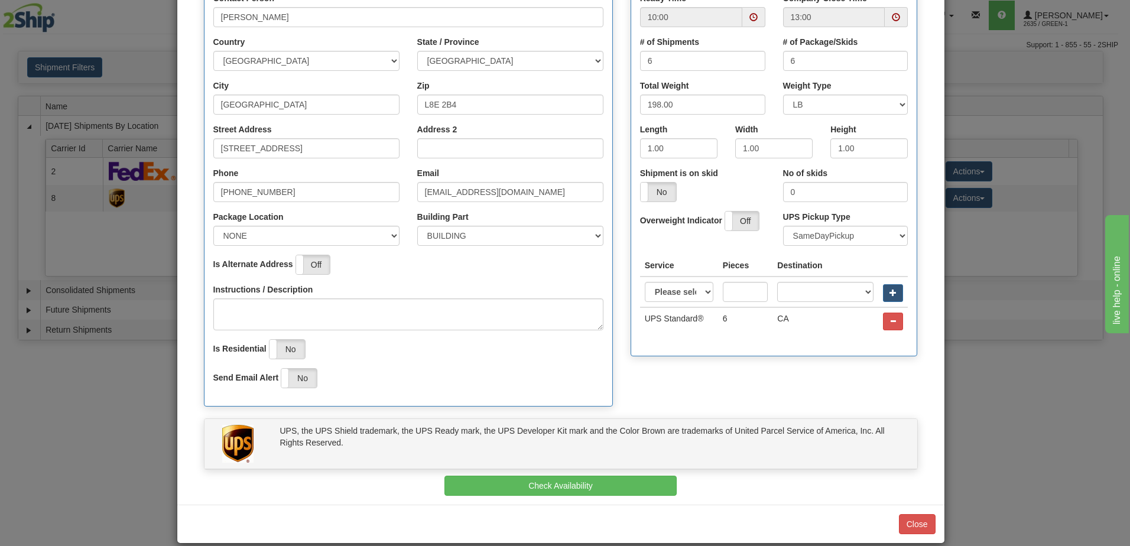
scroll to position [221, 0]
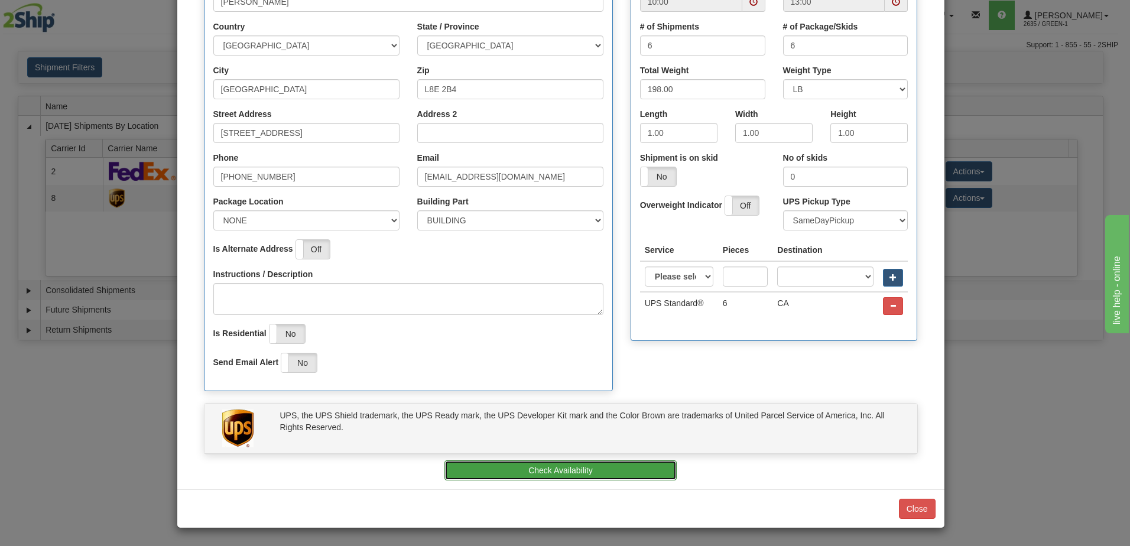
click at [573, 473] on button "Check Availability" at bounding box center [560, 470] width 232 height 20
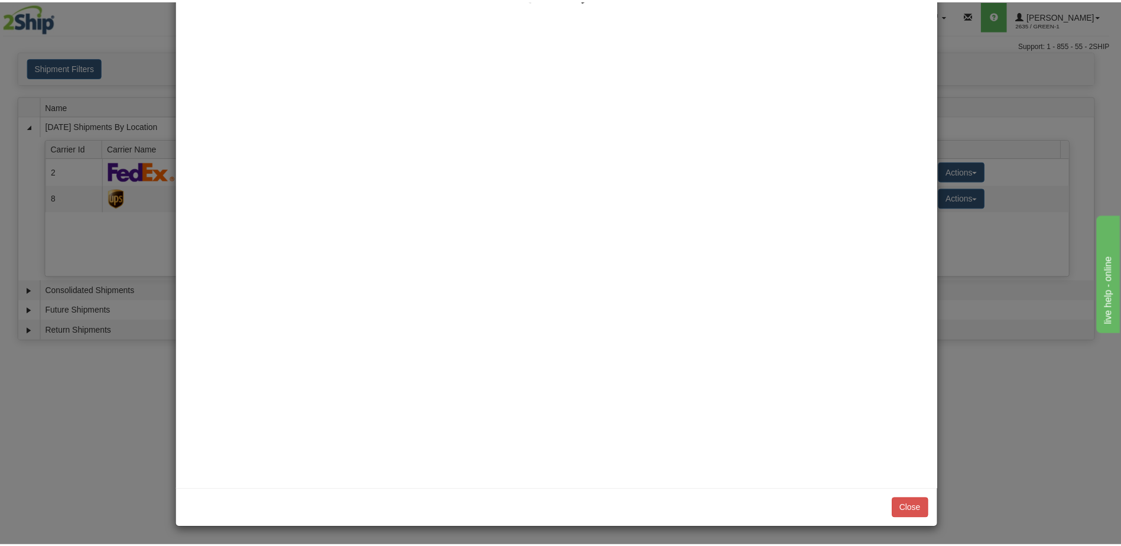
scroll to position [0, 0]
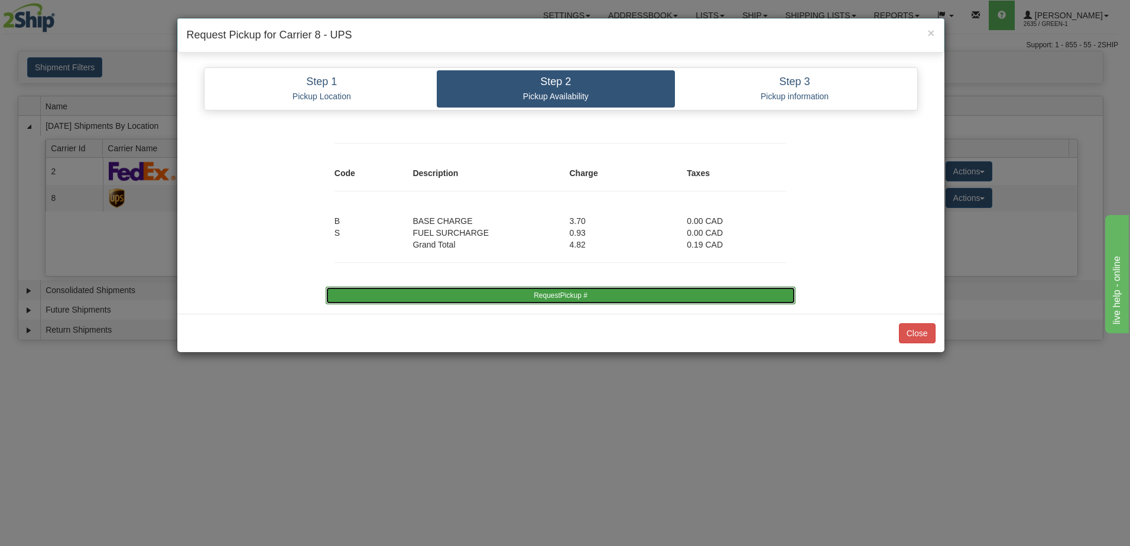
click at [601, 292] on button "RequestPickup #" at bounding box center [561, 296] width 470 height 18
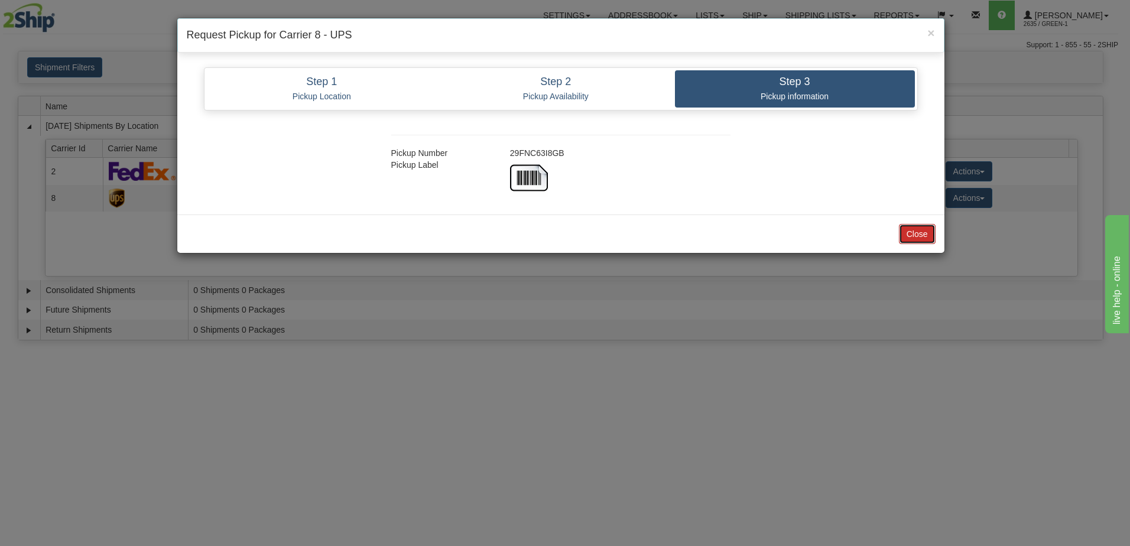
click at [907, 238] on button "Close" at bounding box center [917, 234] width 37 height 20
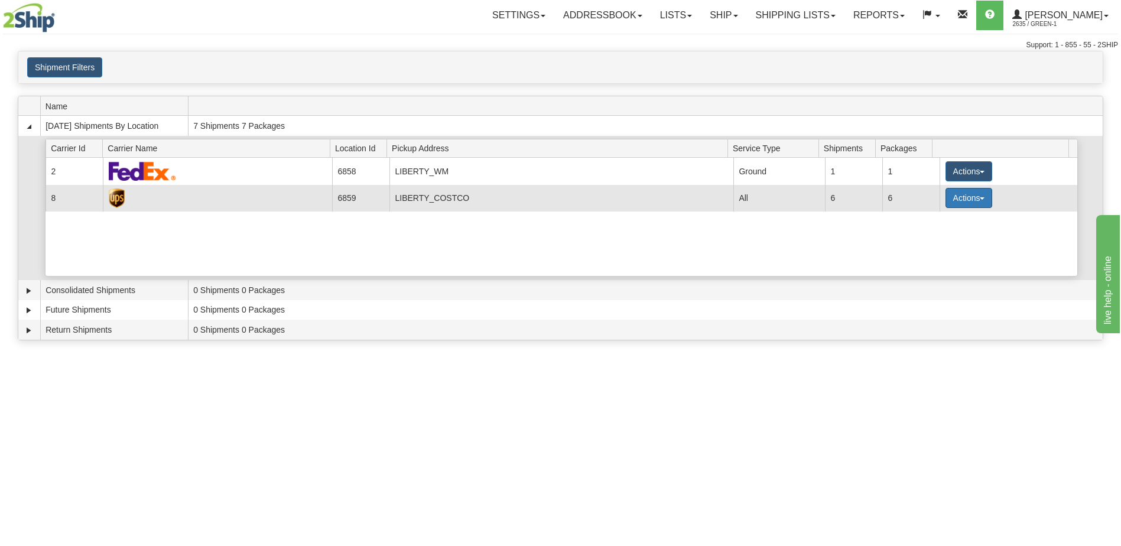
click at [980, 198] on span "button" at bounding box center [982, 198] width 5 height 2
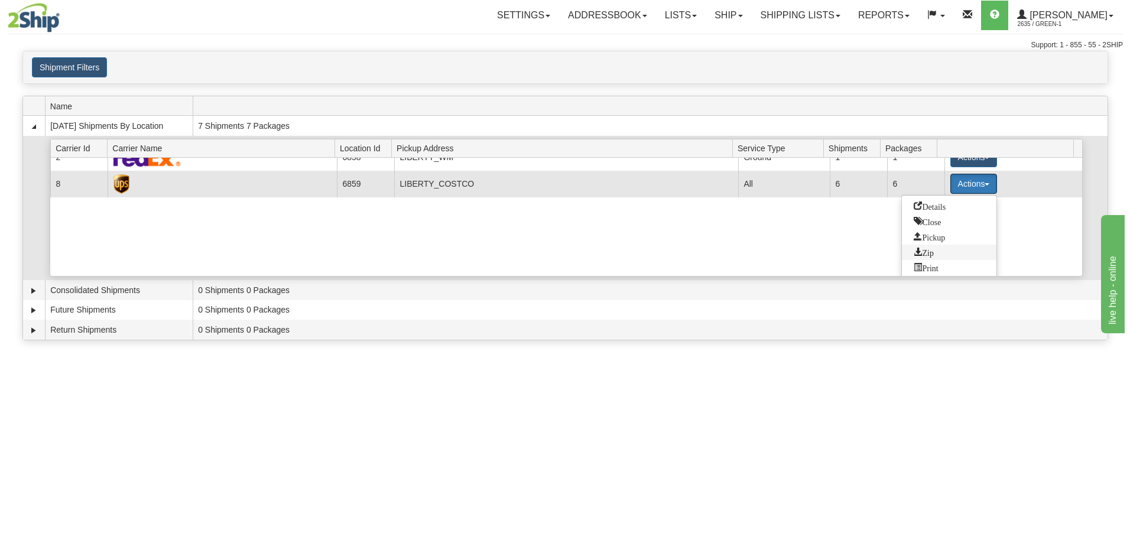
scroll to position [17, 0]
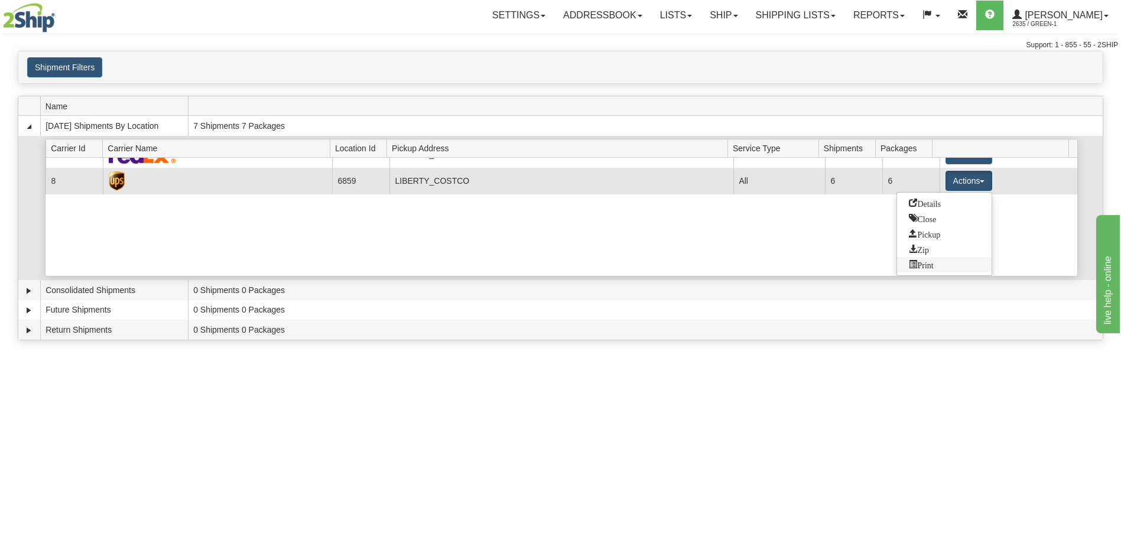
click at [923, 264] on span "Print" at bounding box center [921, 264] width 24 height 8
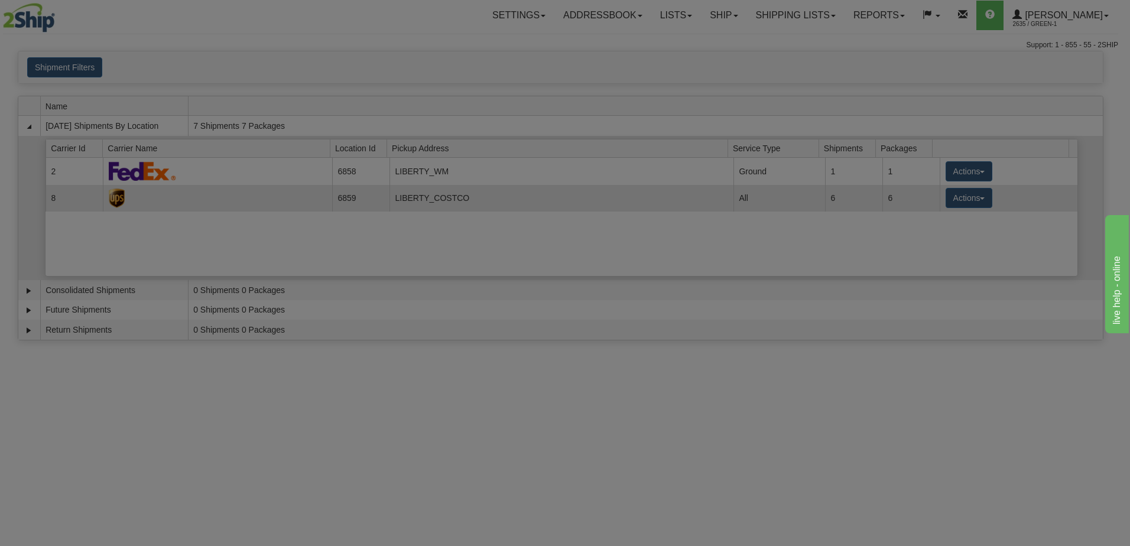
scroll to position [0, 0]
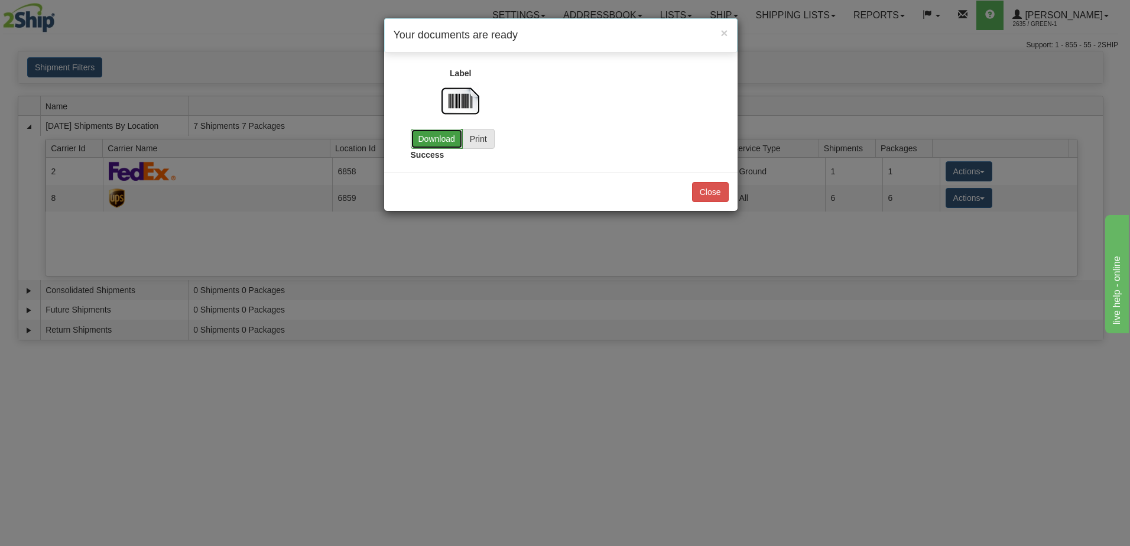
click at [443, 142] on link "Download" at bounding box center [437, 139] width 52 height 20
click at [710, 194] on button "Close" at bounding box center [710, 192] width 37 height 20
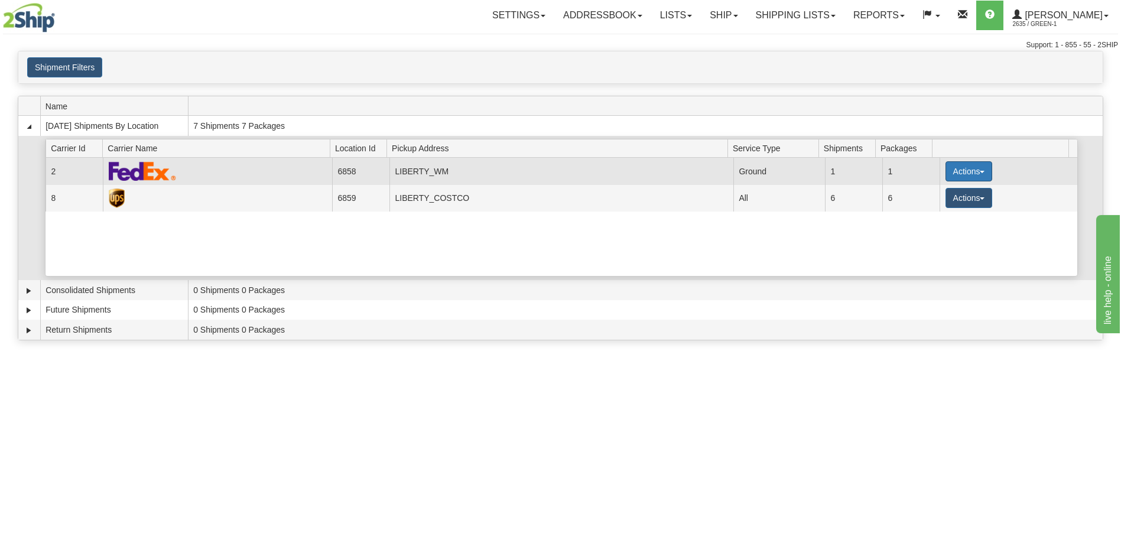
click at [971, 173] on button "Actions" at bounding box center [968, 171] width 47 height 20
click at [949, 228] on link "Pickup" at bounding box center [944, 224] width 95 height 15
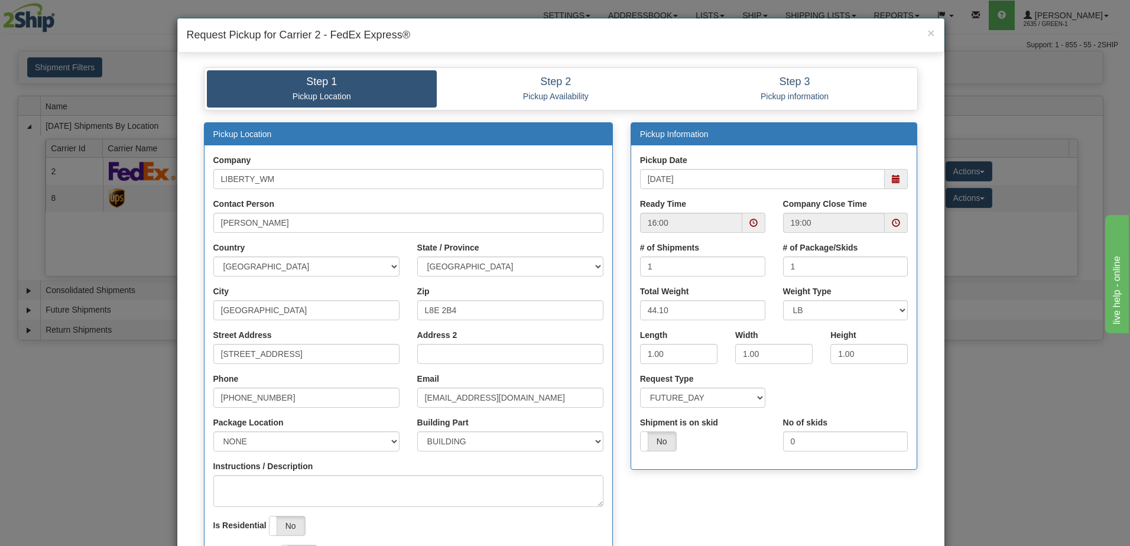
scroll to position [178, 0]
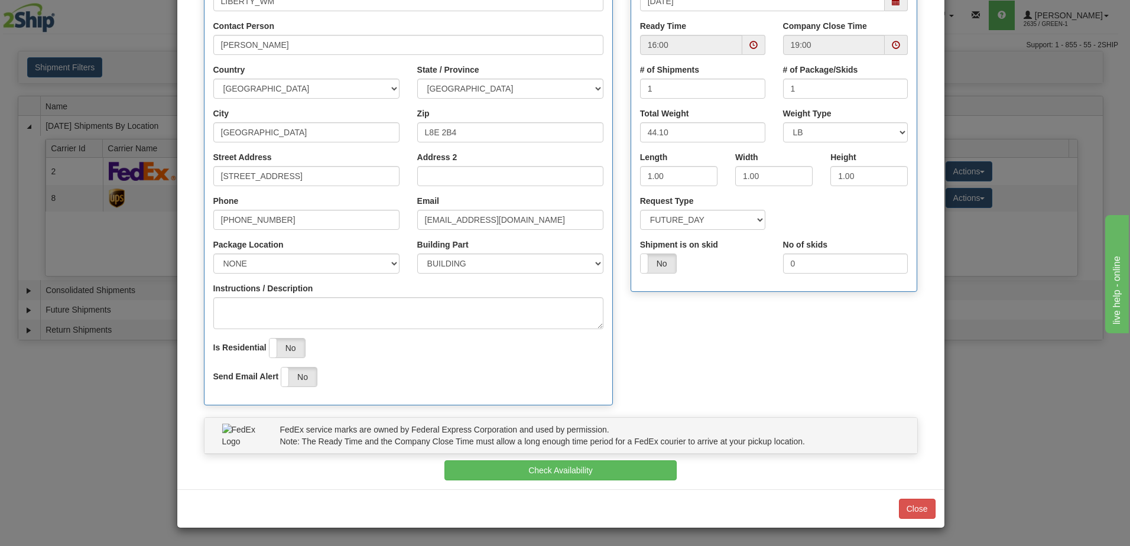
click at [749, 41] on span at bounding box center [753, 45] width 8 height 8
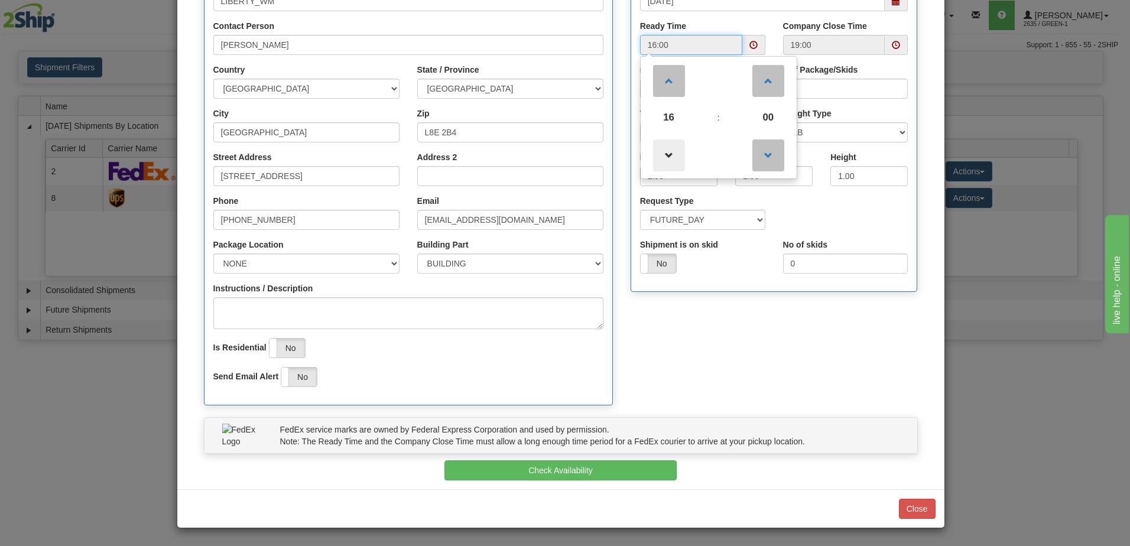
click at [665, 151] on span at bounding box center [669, 155] width 32 height 32
drag, startPoint x: 665, startPoint y: 151, endPoint x: 666, endPoint y: 161, distance: 9.6
click at [665, 152] on span at bounding box center [669, 155] width 32 height 32
click at [666, 161] on span at bounding box center [669, 155] width 32 height 32
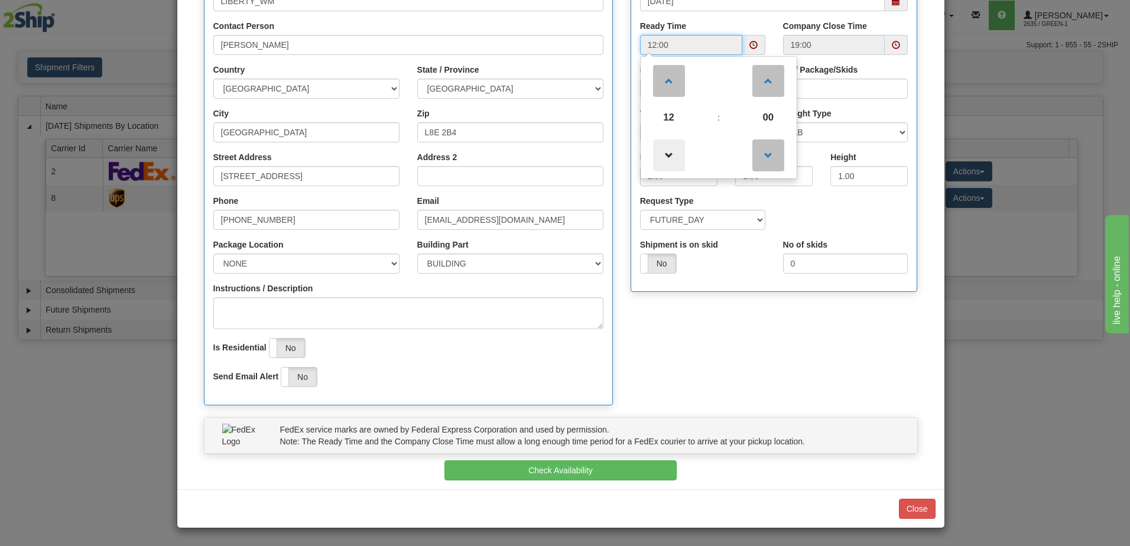
click at [666, 161] on span at bounding box center [669, 155] width 32 height 32
type input "10:00"
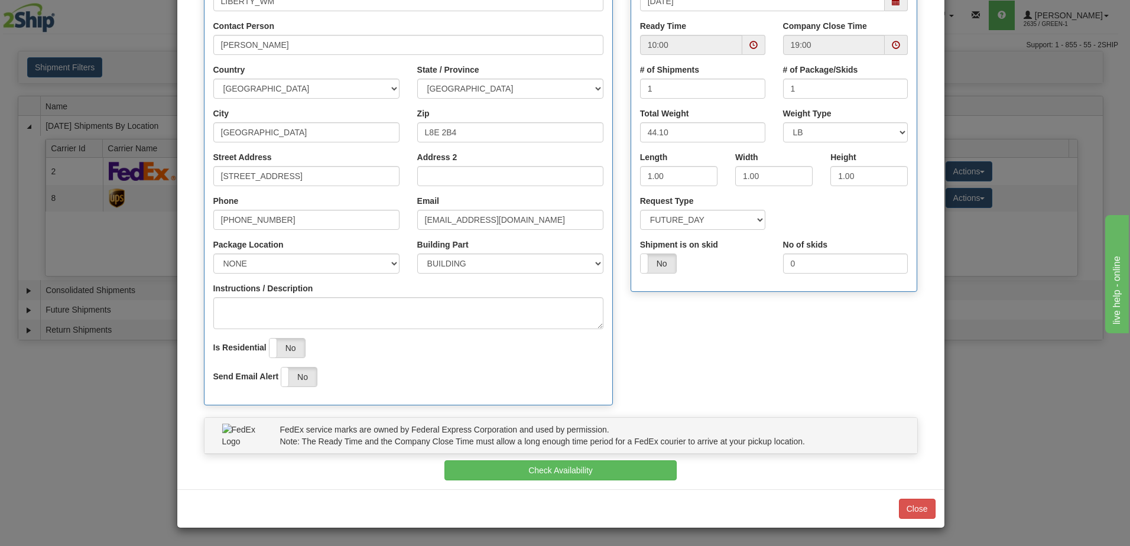
drag, startPoint x: 769, startPoint y: 327, endPoint x: 774, endPoint y: 303, distance: 24.8
click at [770, 321] on div "Pickup Location Company LIBERTY_WM Contact Person Tim Lomax Country AFGHANISTAN…" at bounding box center [560, 180] width 731 height 473
click at [892, 41] on span at bounding box center [896, 45] width 8 height 8
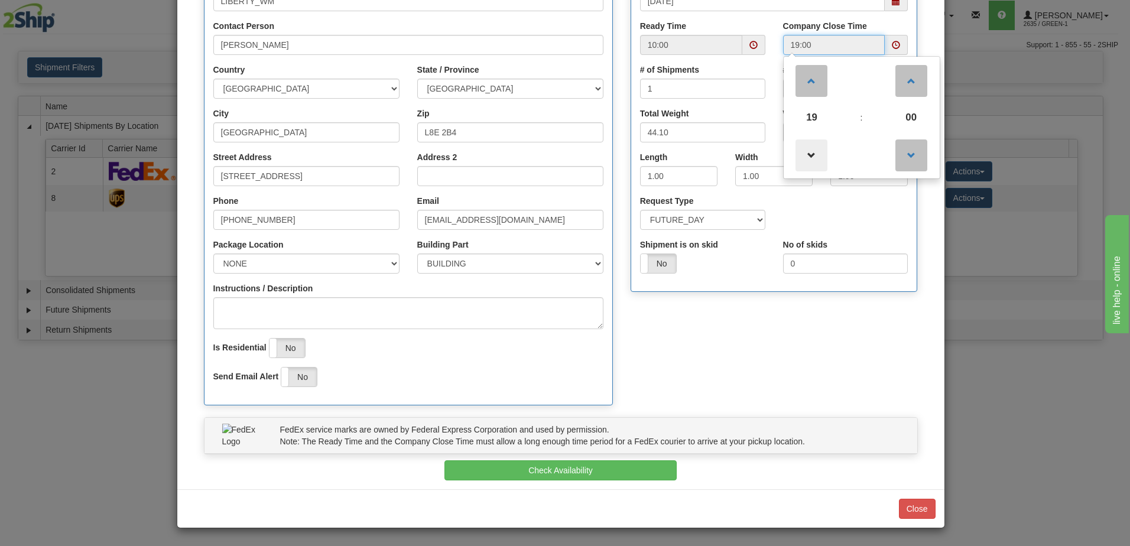
click at [810, 143] on span at bounding box center [811, 155] width 32 height 32
click at [808, 164] on span at bounding box center [811, 155] width 32 height 32
click at [809, 163] on span at bounding box center [811, 155] width 32 height 32
click at [809, 162] on span at bounding box center [811, 155] width 32 height 32
click at [809, 161] on span at bounding box center [811, 155] width 32 height 32
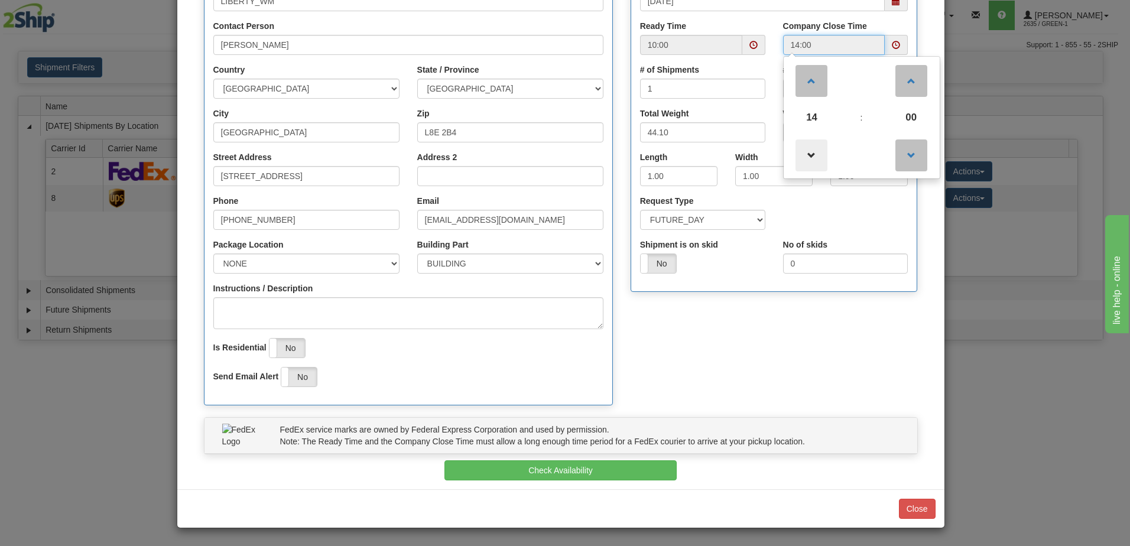
click at [809, 161] on span at bounding box center [811, 155] width 32 height 32
click at [803, 74] on span at bounding box center [811, 81] width 32 height 32
type input "13:00"
click at [800, 353] on div "Pickup Location Company LIBERTY_WM Contact Person Tim Lomax Country AFGHANISTAN…" at bounding box center [560, 180] width 731 height 473
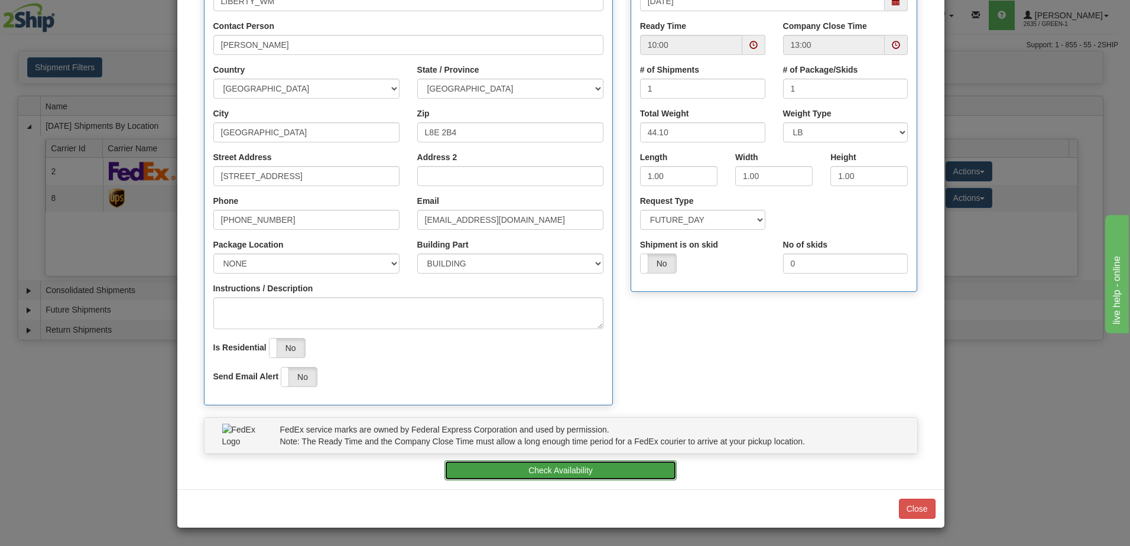
click at [581, 473] on button "Check Availability" at bounding box center [560, 470] width 232 height 20
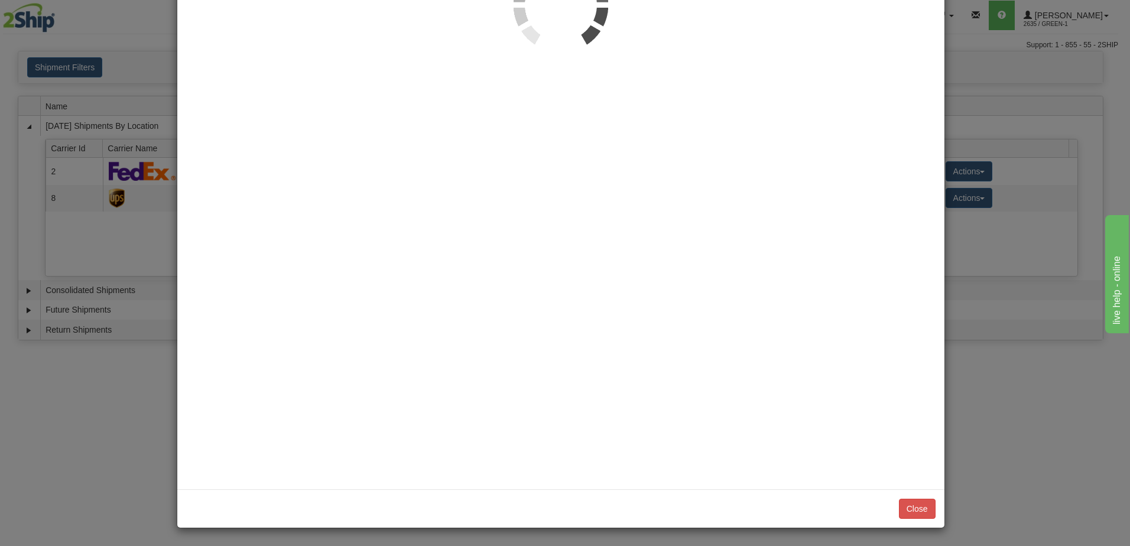
scroll to position [0, 0]
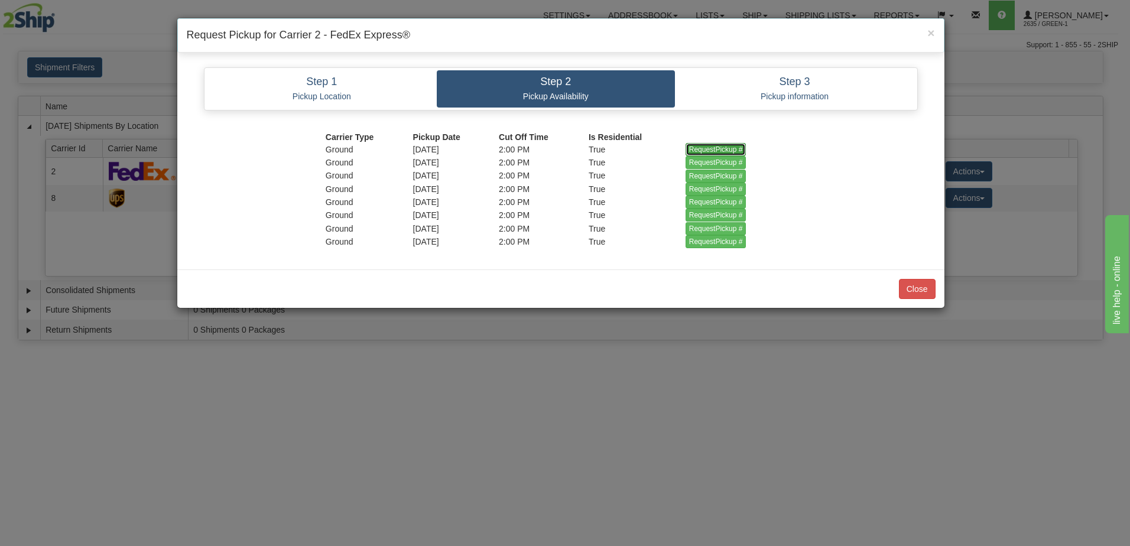
click at [708, 150] on input "RequestPickup #" at bounding box center [715, 149] width 61 height 13
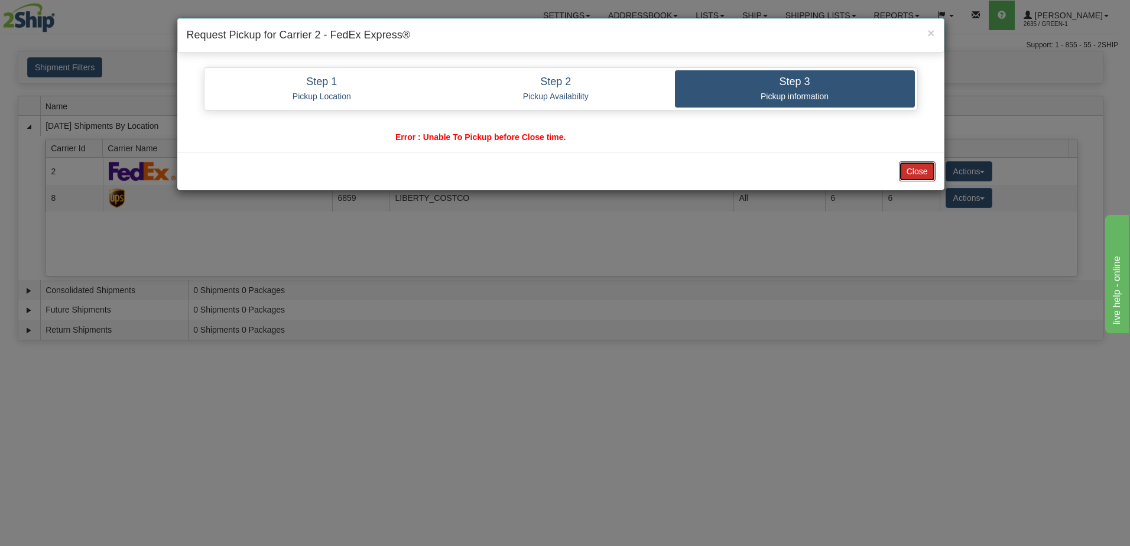
click at [916, 167] on button "Close" at bounding box center [917, 171] width 37 height 20
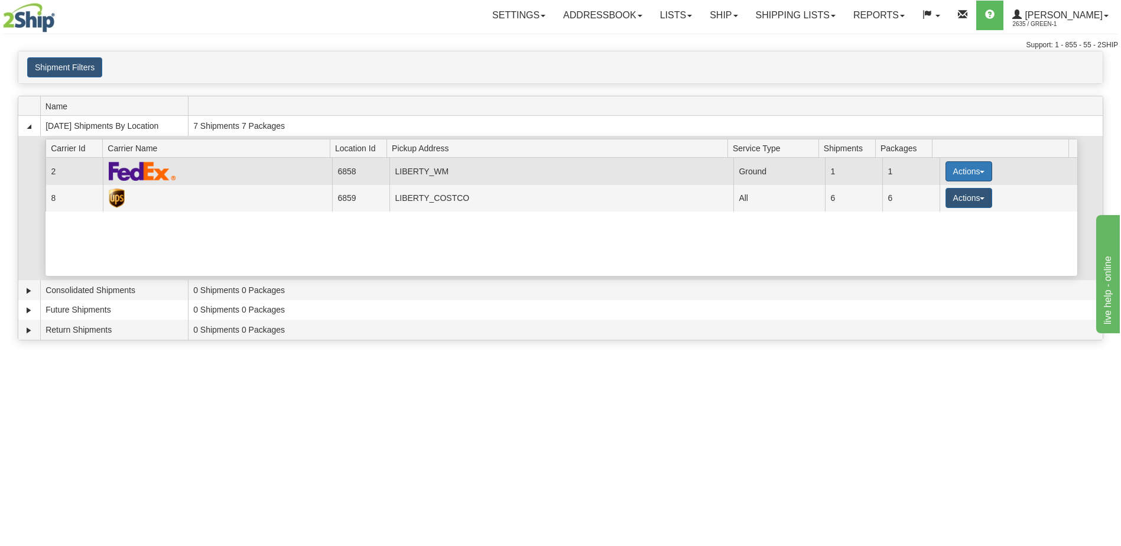
click at [971, 175] on button "Actions" at bounding box center [968, 171] width 47 height 20
click at [938, 226] on span "Pickup" at bounding box center [924, 224] width 31 height 8
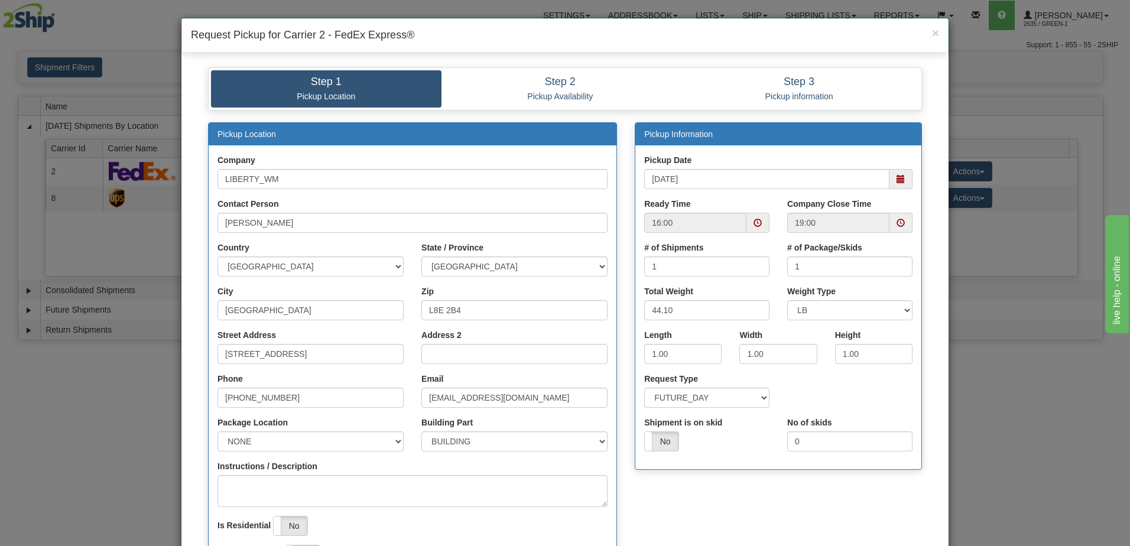
click at [762, 222] on span at bounding box center [757, 223] width 23 height 20
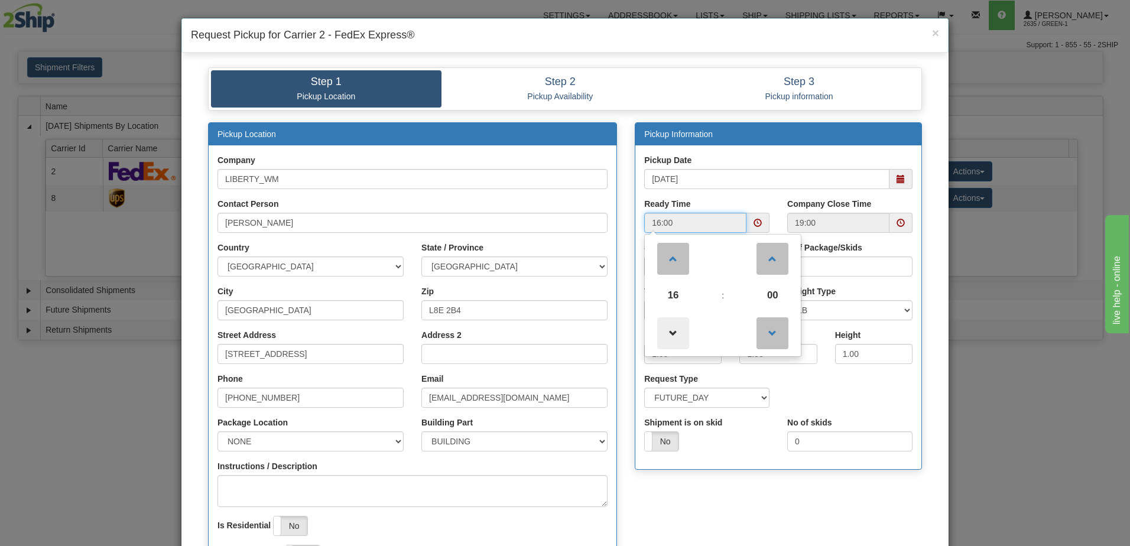
click at [667, 330] on span at bounding box center [673, 333] width 32 height 32
click at [669, 329] on span at bounding box center [673, 333] width 32 height 32
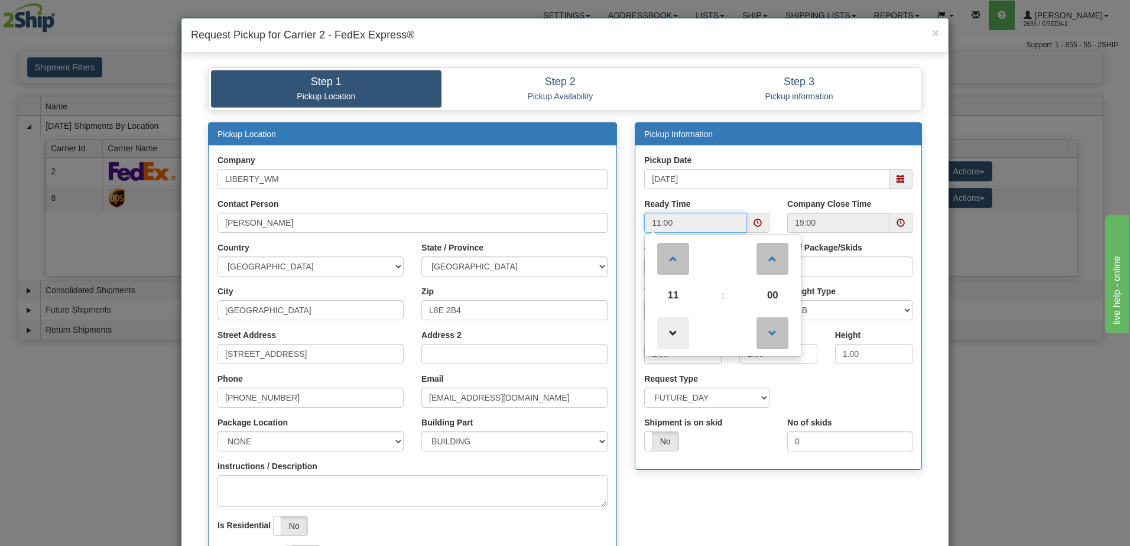
click at [669, 329] on span at bounding box center [673, 333] width 32 height 32
type input "09:00"
click at [896, 221] on span at bounding box center [900, 223] width 8 height 8
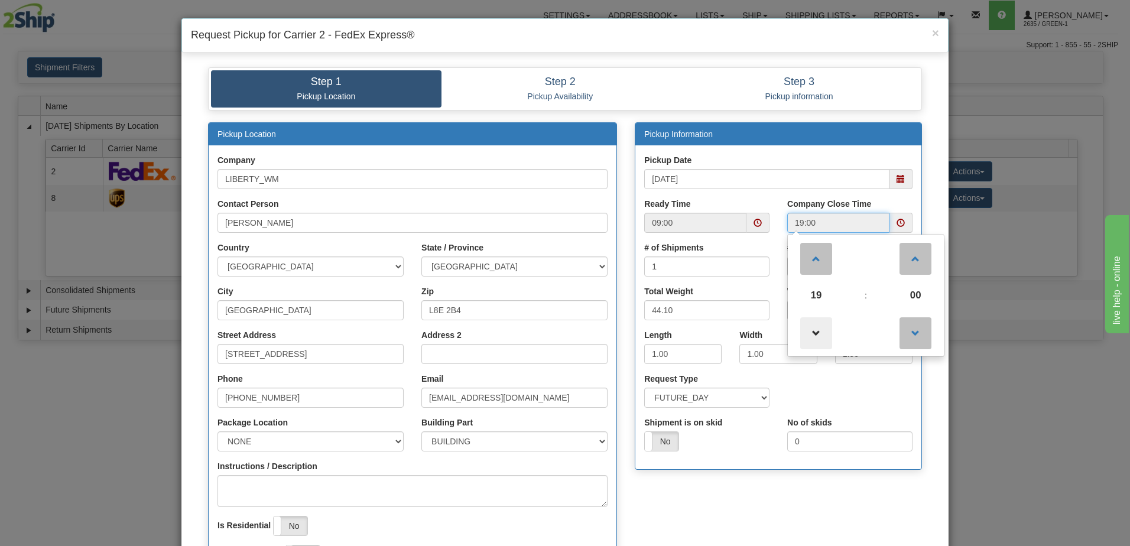
click at [817, 337] on span at bounding box center [816, 333] width 32 height 32
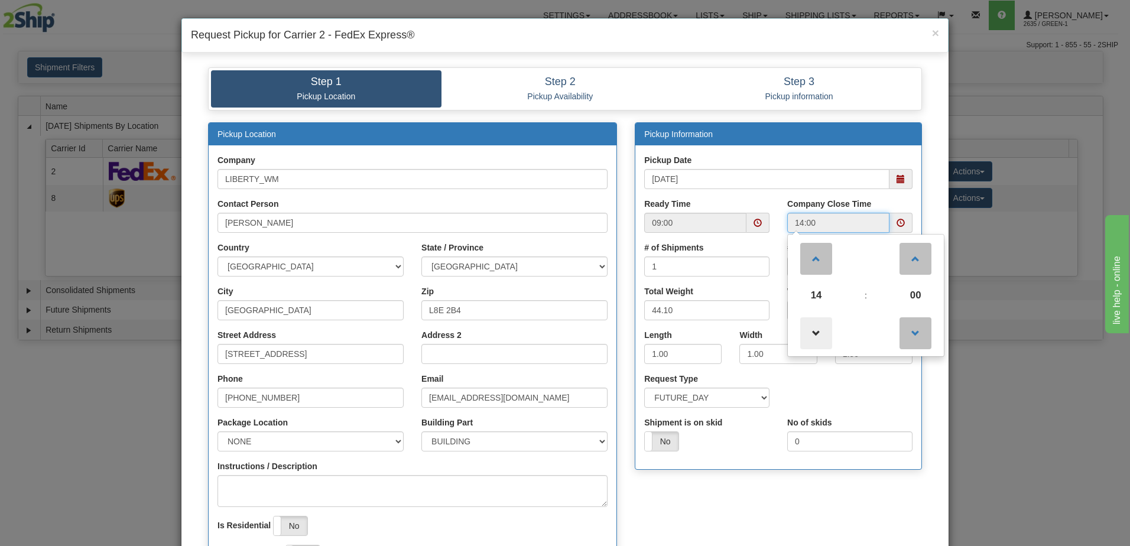
click at [817, 337] on span at bounding box center [816, 333] width 32 height 32
click at [814, 260] on span at bounding box center [816, 259] width 32 height 32
type input "13:00"
click at [848, 488] on div "Pickup Location Company LIBERTY_WM Contact Person Tim Lomax Country AFGHANISTAN…" at bounding box center [564, 358] width 731 height 473
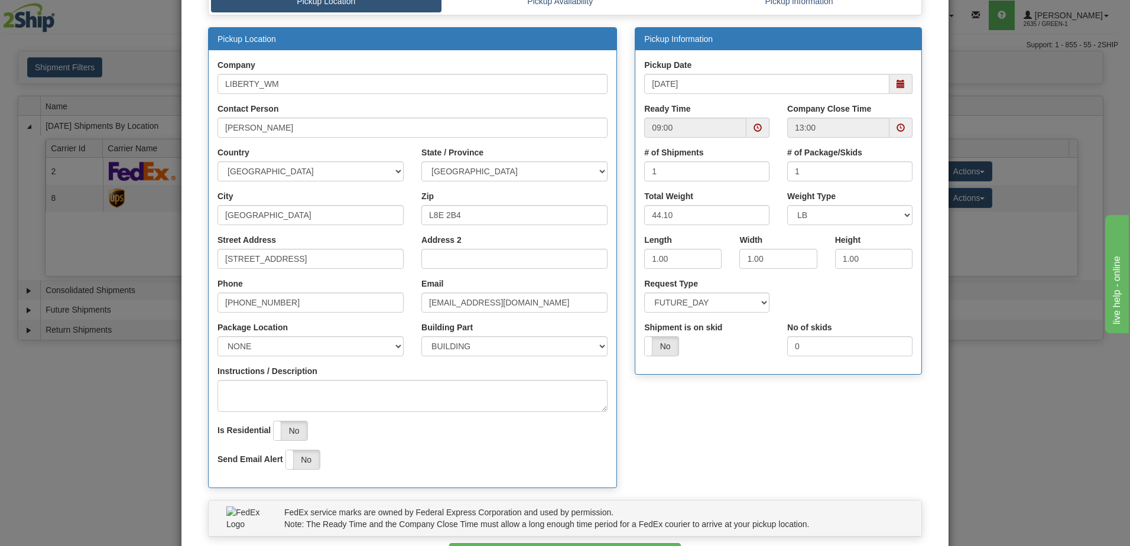
scroll to position [178, 0]
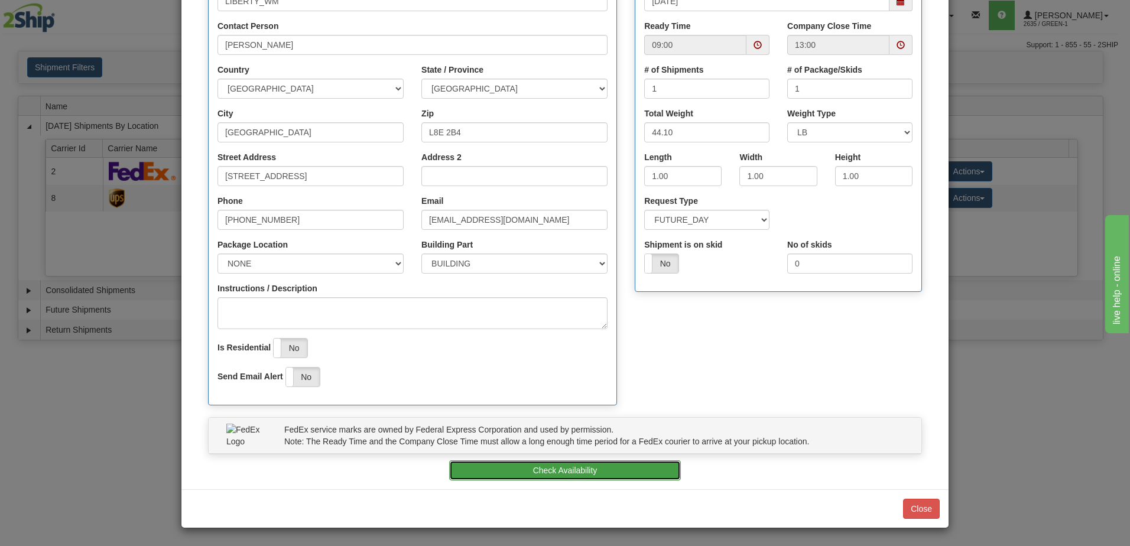
click at [616, 474] on button "Check Availability" at bounding box center [565, 470] width 232 height 20
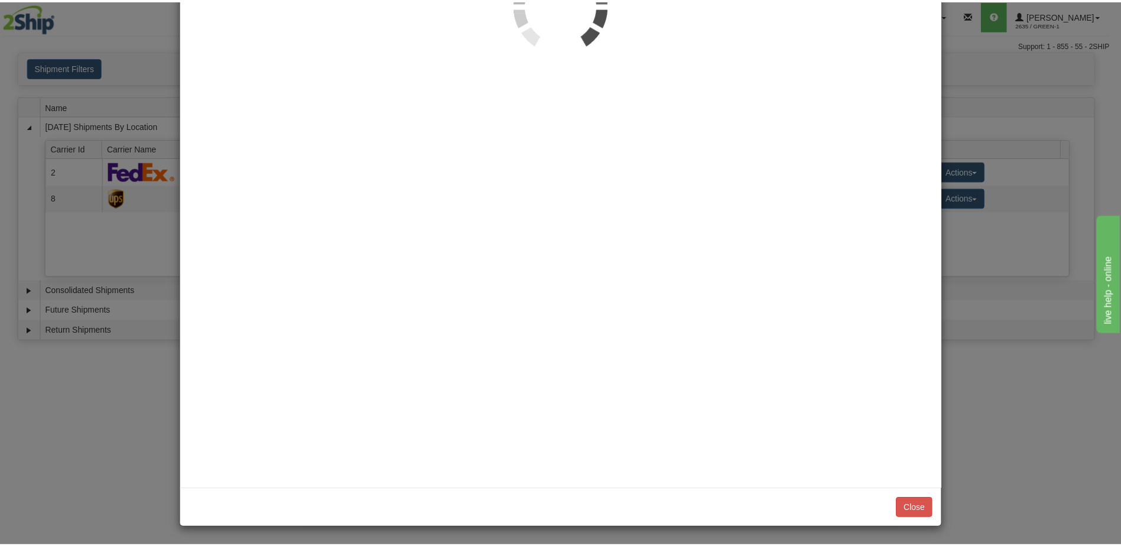
scroll to position [0, 0]
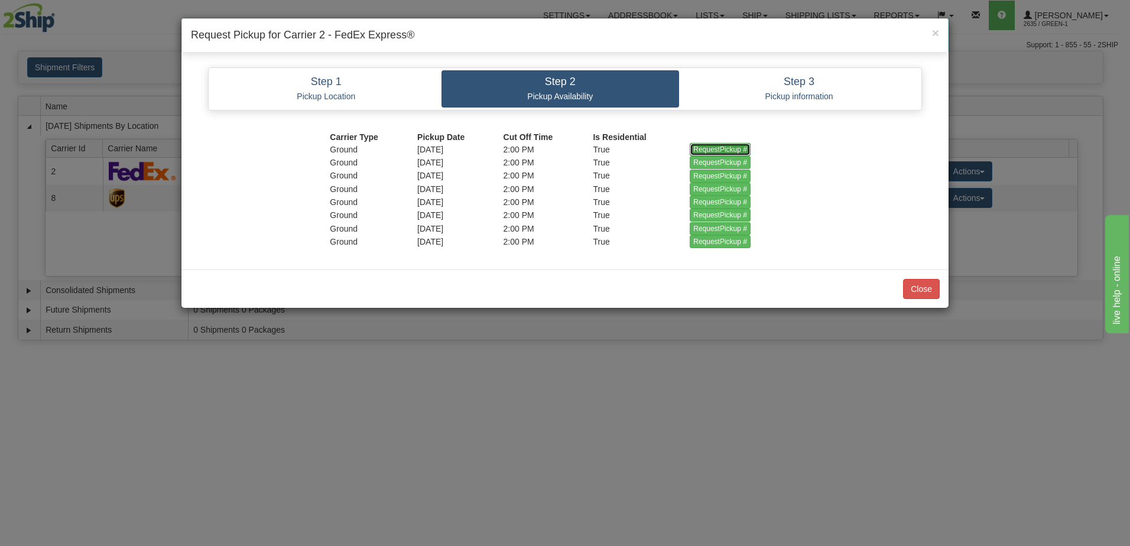
click at [715, 151] on input "RequestPickup #" at bounding box center [719, 149] width 61 height 13
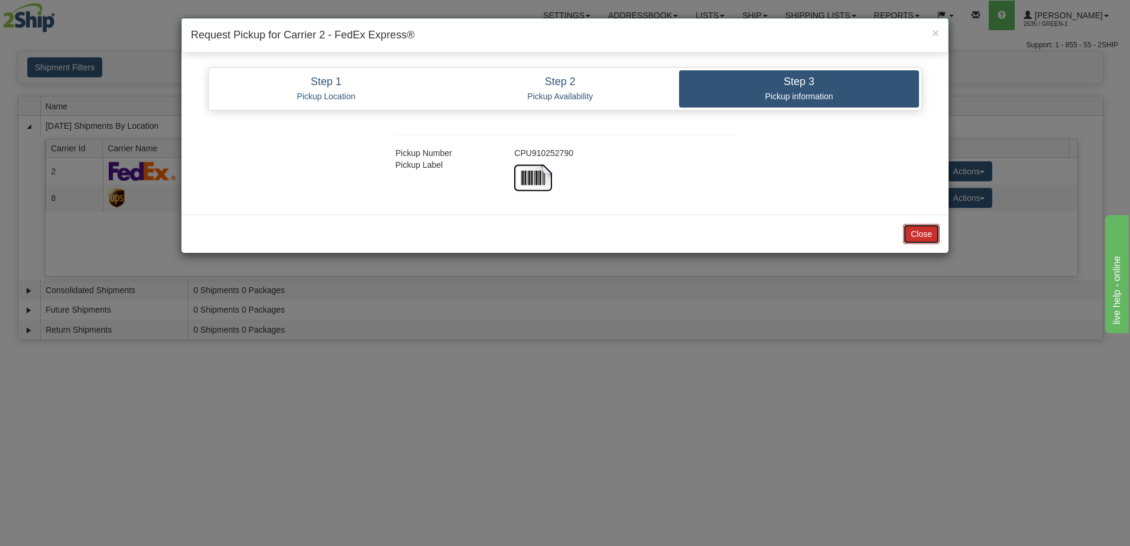
click at [919, 243] on button "Close" at bounding box center [921, 234] width 37 height 20
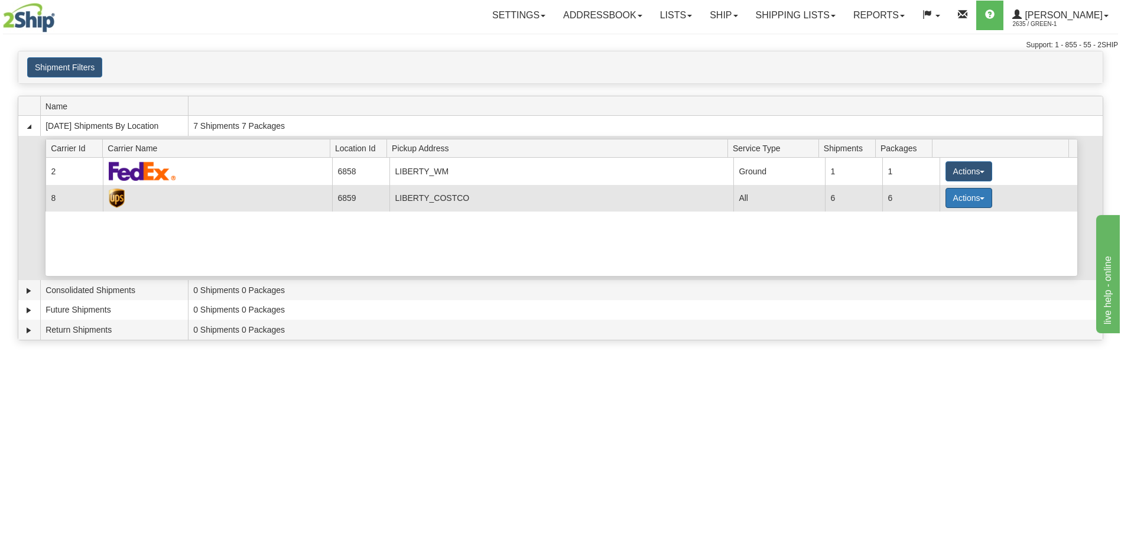
click at [970, 203] on button "Actions" at bounding box center [968, 198] width 47 height 20
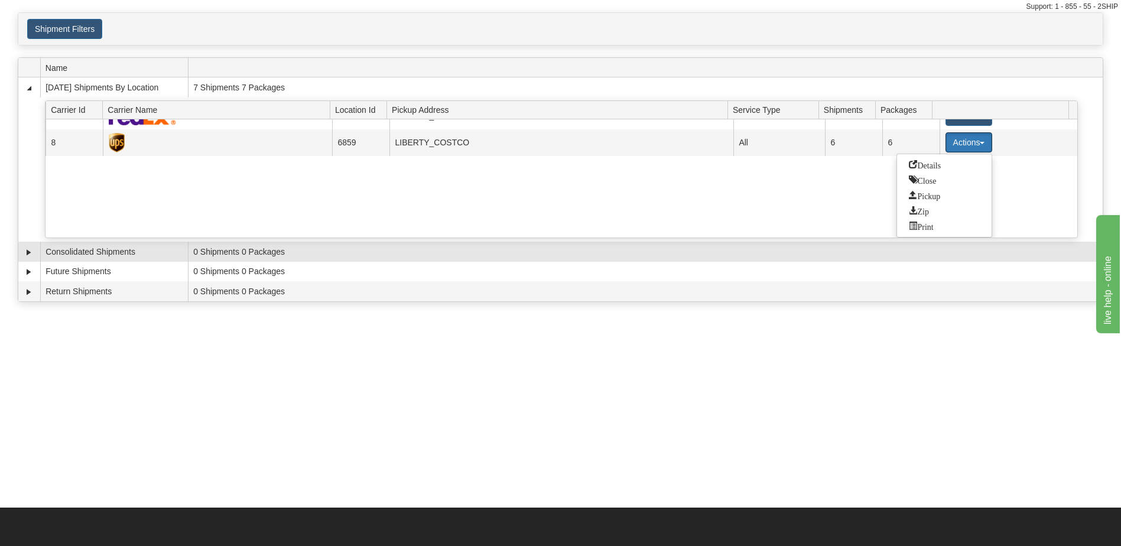
scroll to position [59, 0]
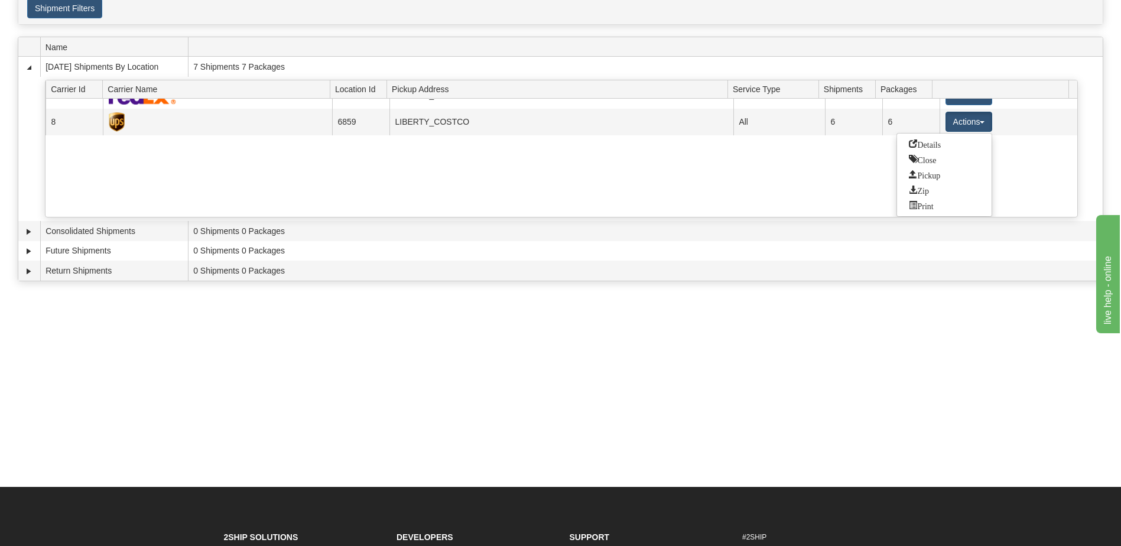
click at [705, 383] on div "Toggle navigation Settings Shipping Preferences Fields Preferences New Recipien…" at bounding box center [560, 214] width 1121 height 546
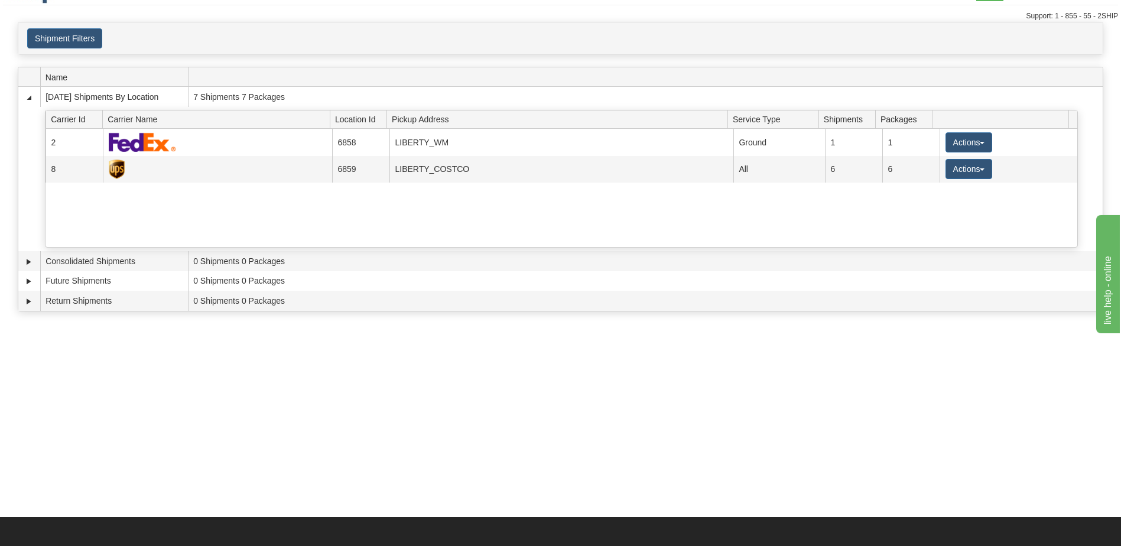
scroll to position [0, 0]
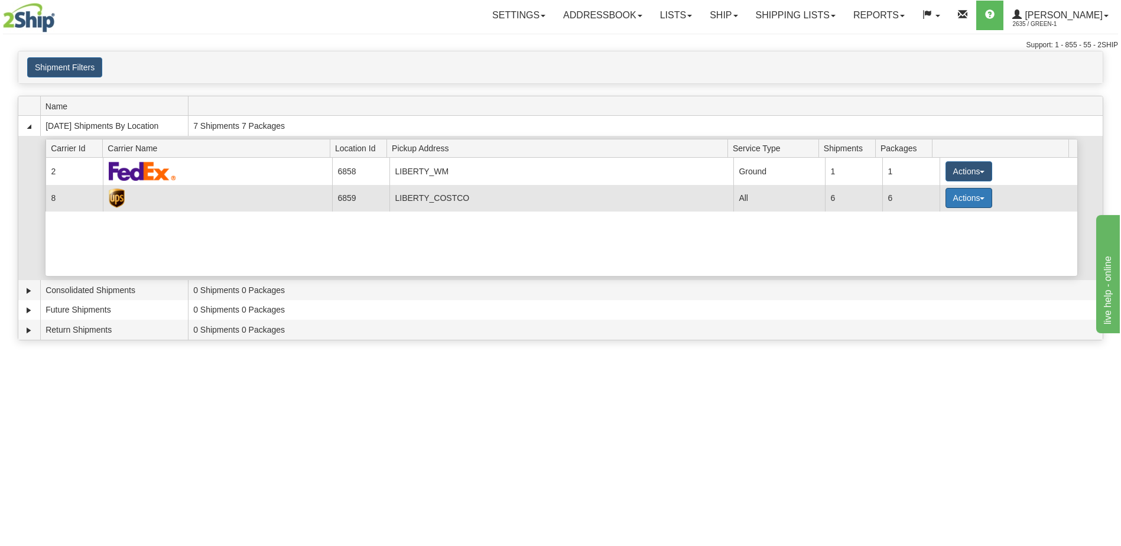
click at [972, 202] on button "Actions" at bounding box center [968, 198] width 47 height 20
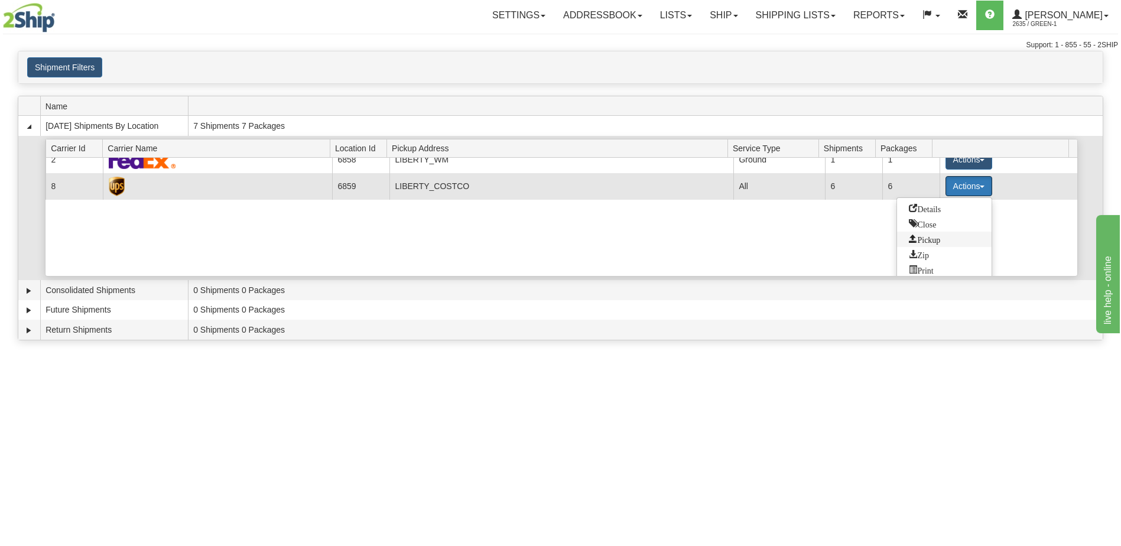
scroll to position [17, 0]
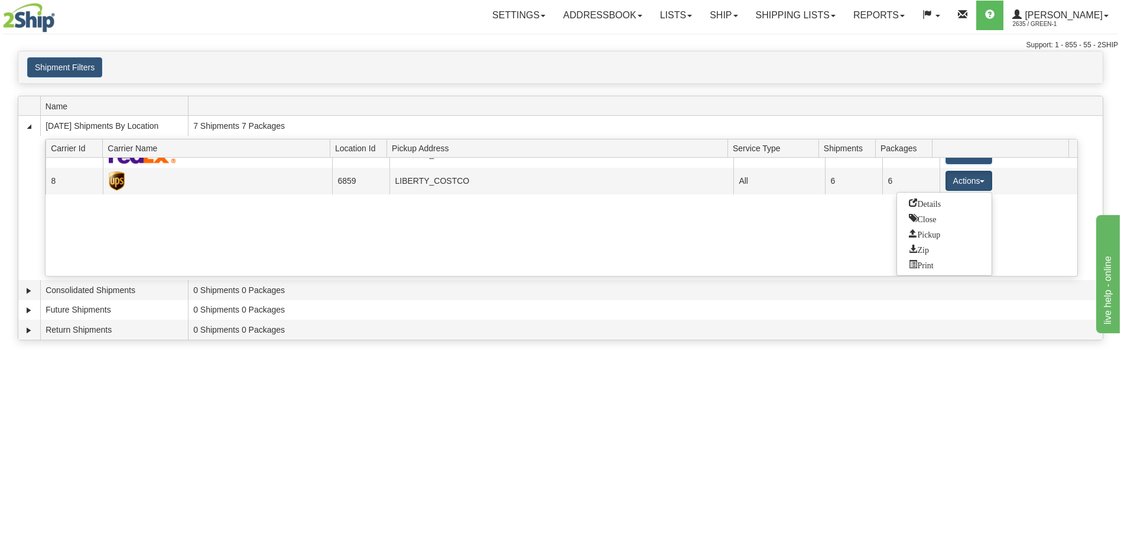
click at [598, 446] on div "Toggle navigation Settings Shipping Preferences Fields Preferences New Recipien…" at bounding box center [560, 273] width 1121 height 546
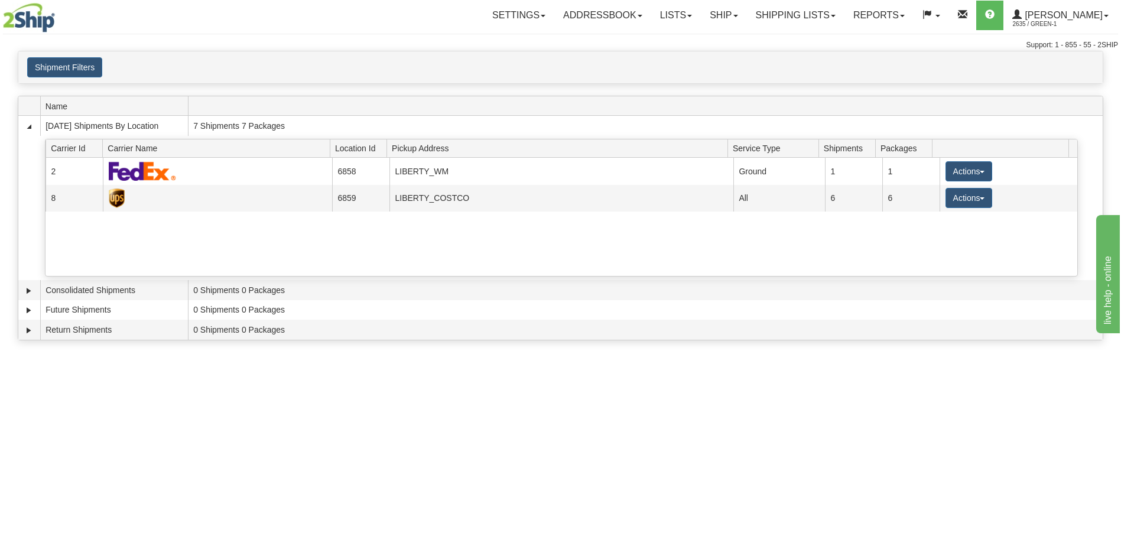
click at [466, 422] on div "Toggle navigation Settings Shipping Preferences Fields Preferences New Recipien…" at bounding box center [560, 273] width 1121 height 546
click at [114, 453] on div "Toggle navigation Settings Shipping Preferences Fields Preferences New Recipien…" at bounding box center [560, 273] width 1121 height 546
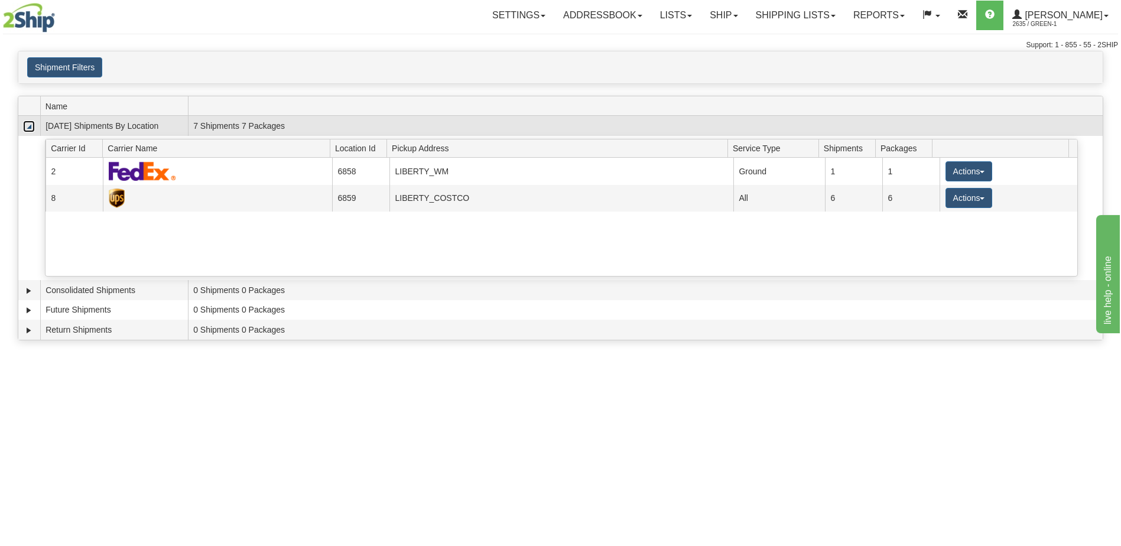
click at [31, 129] on link "Collapse" at bounding box center [29, 127] width 12 height 12
